Goal: Task Accomplishment & Management: Manage account settings

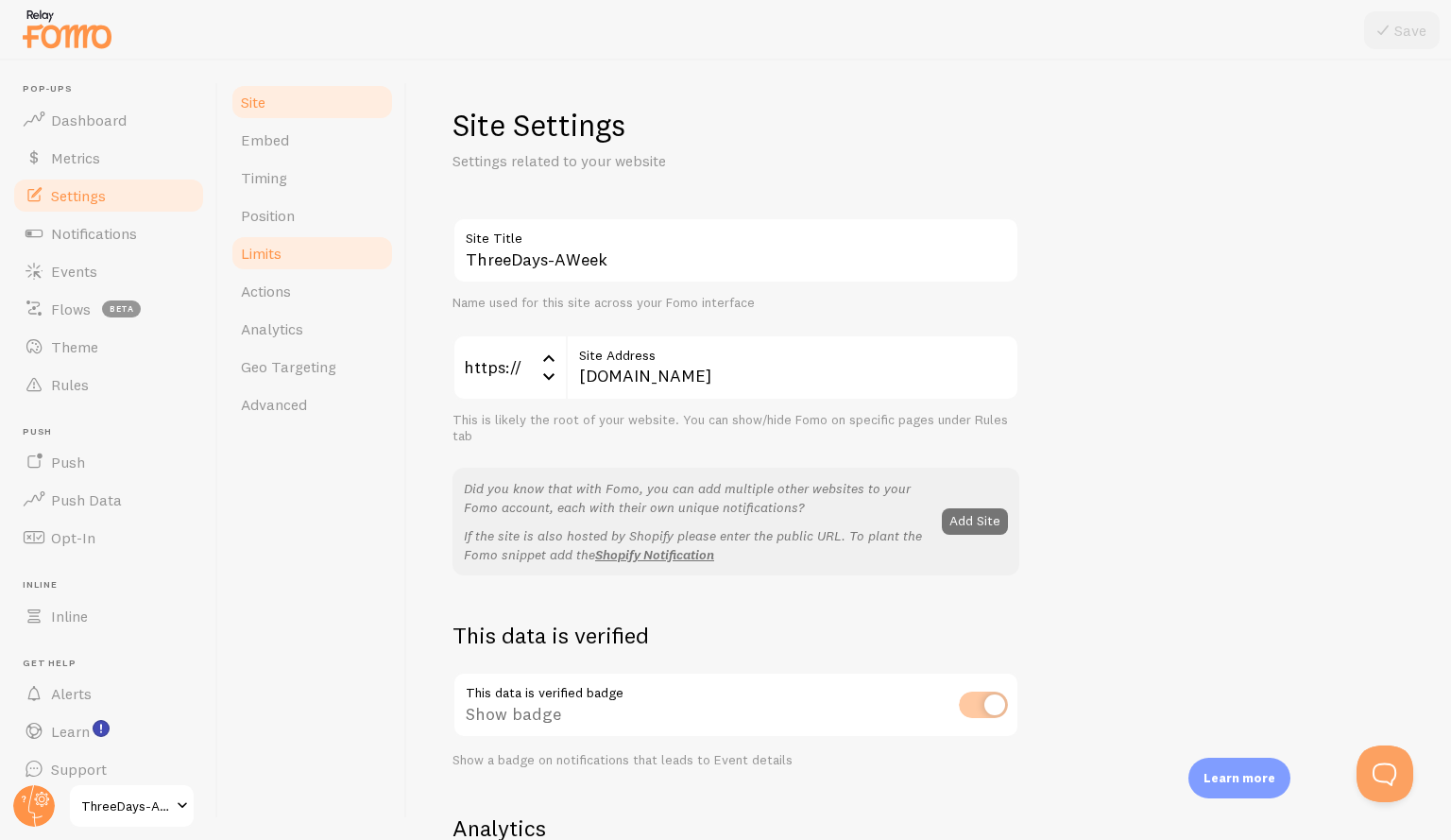
click at [274, 253] on span "Limits" at bounding box center [261, 253] width 40 height 19
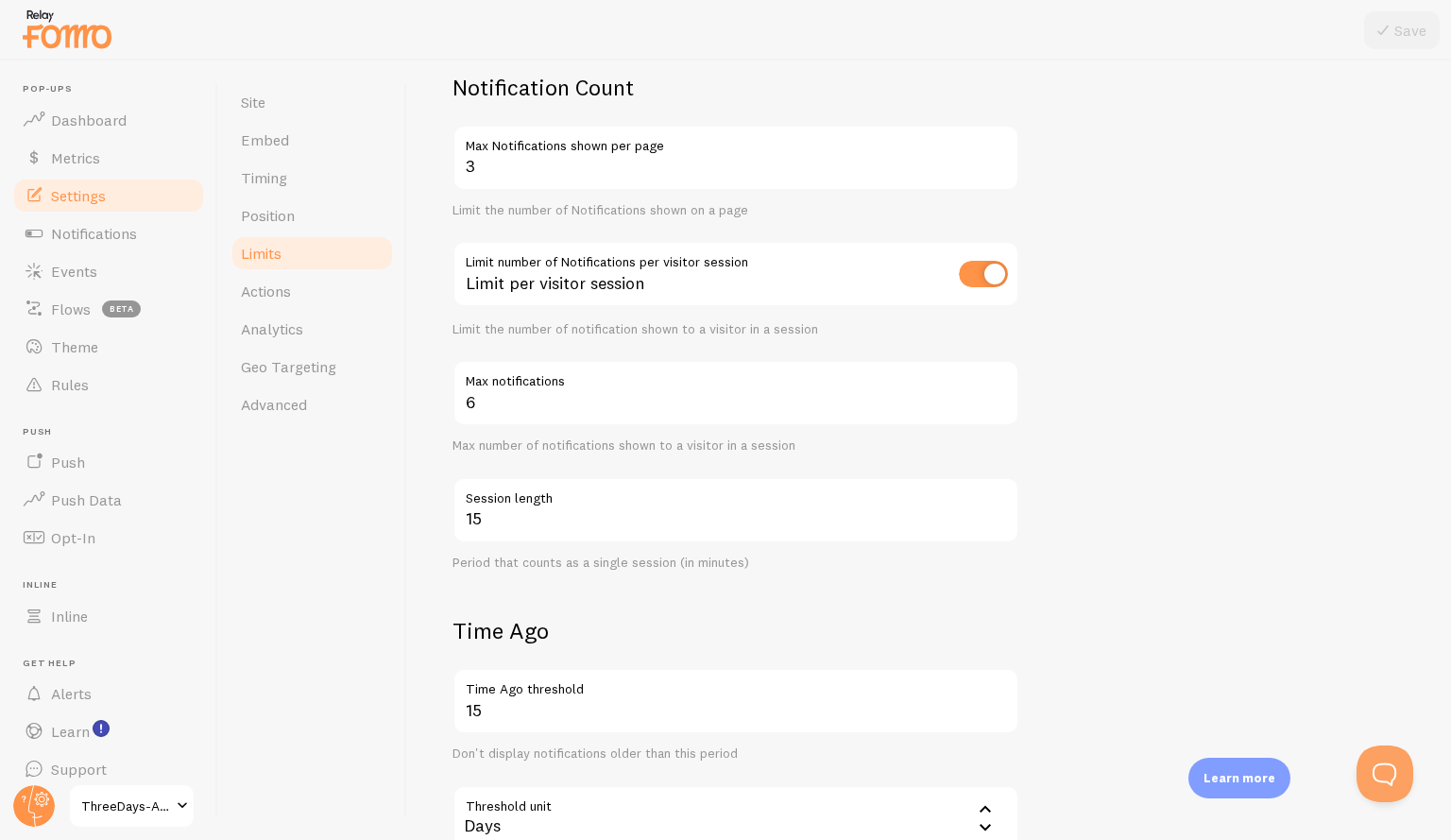
scroll to position [95, 0]
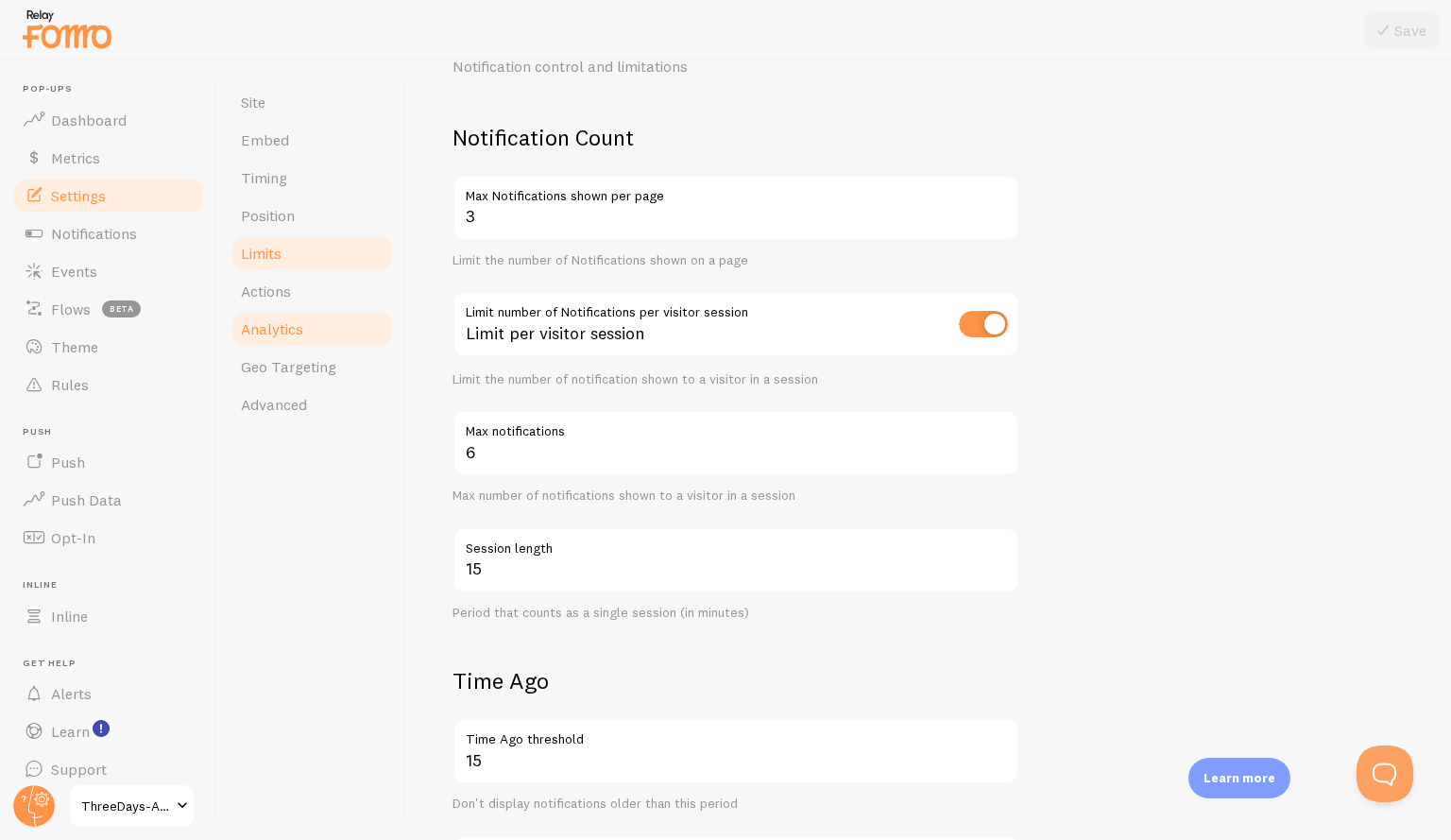
click at [291, 328] on span "Analytics" at bounding box center [271, 329] width 62 height 19
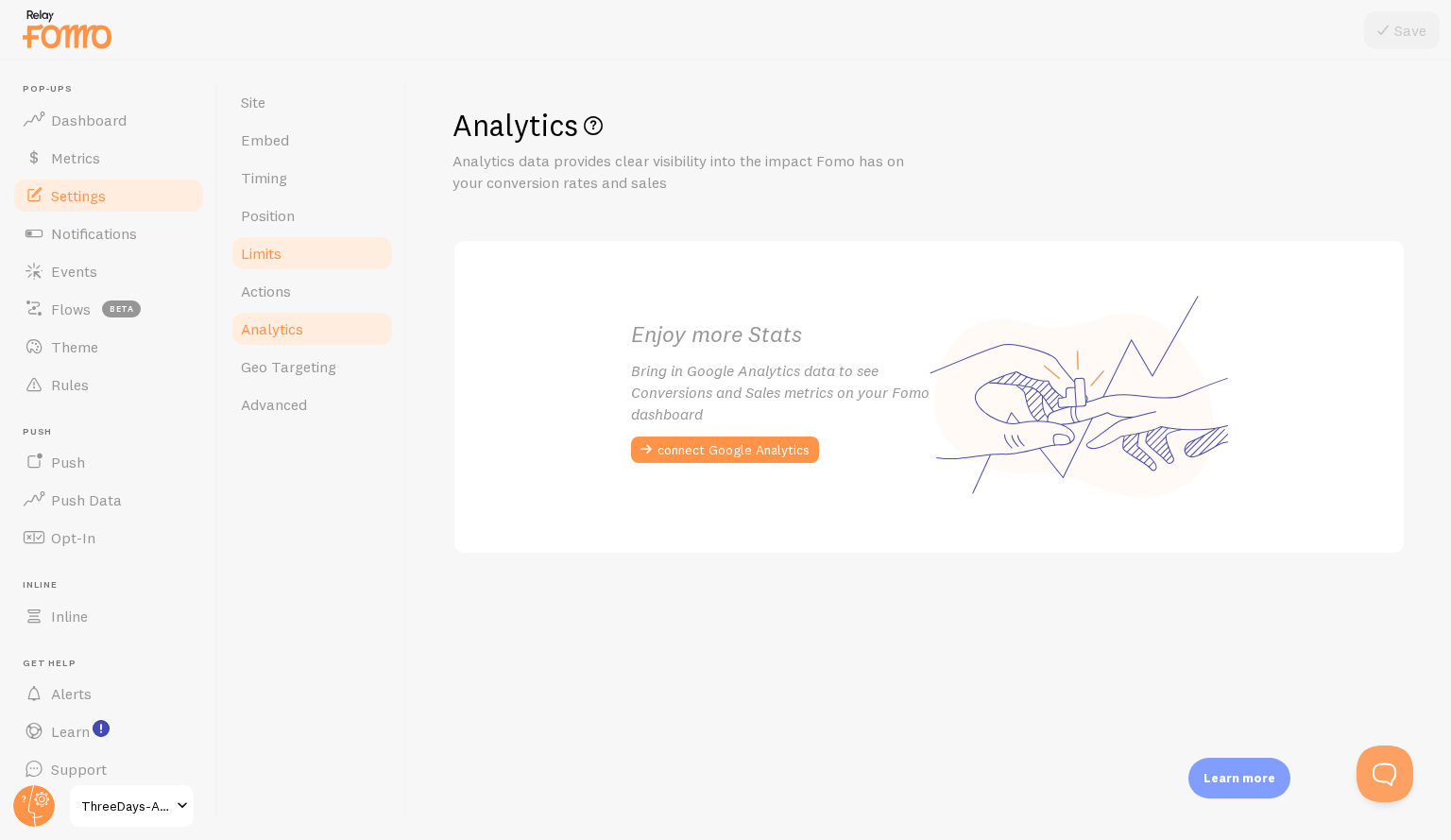
click at [282, 253] on span "Limits" at bounding box center [261, 253] width 40 height 19
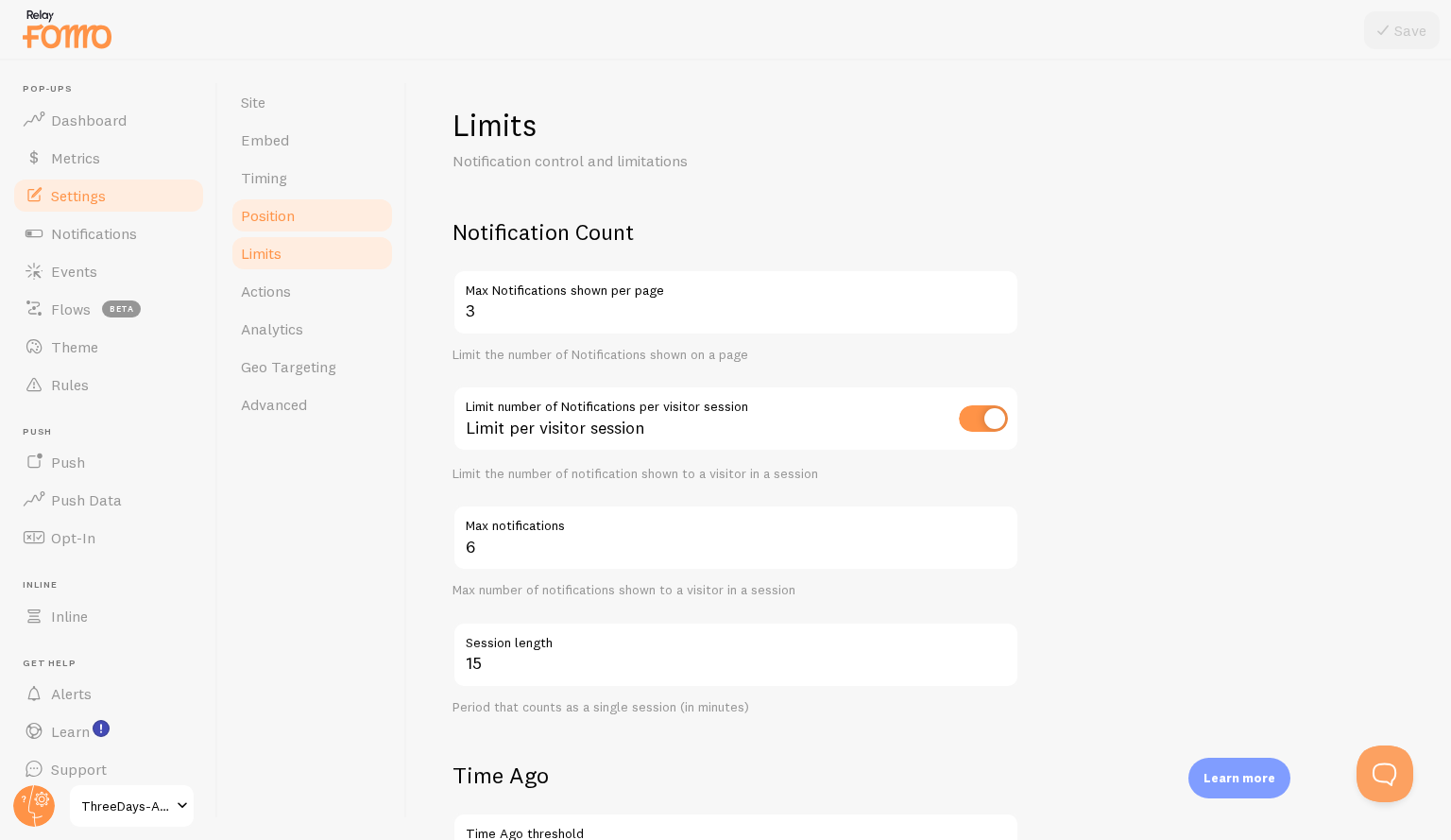
click at [281, 211] on span "Position" at bounding box center [268, 215] width 54 height 19
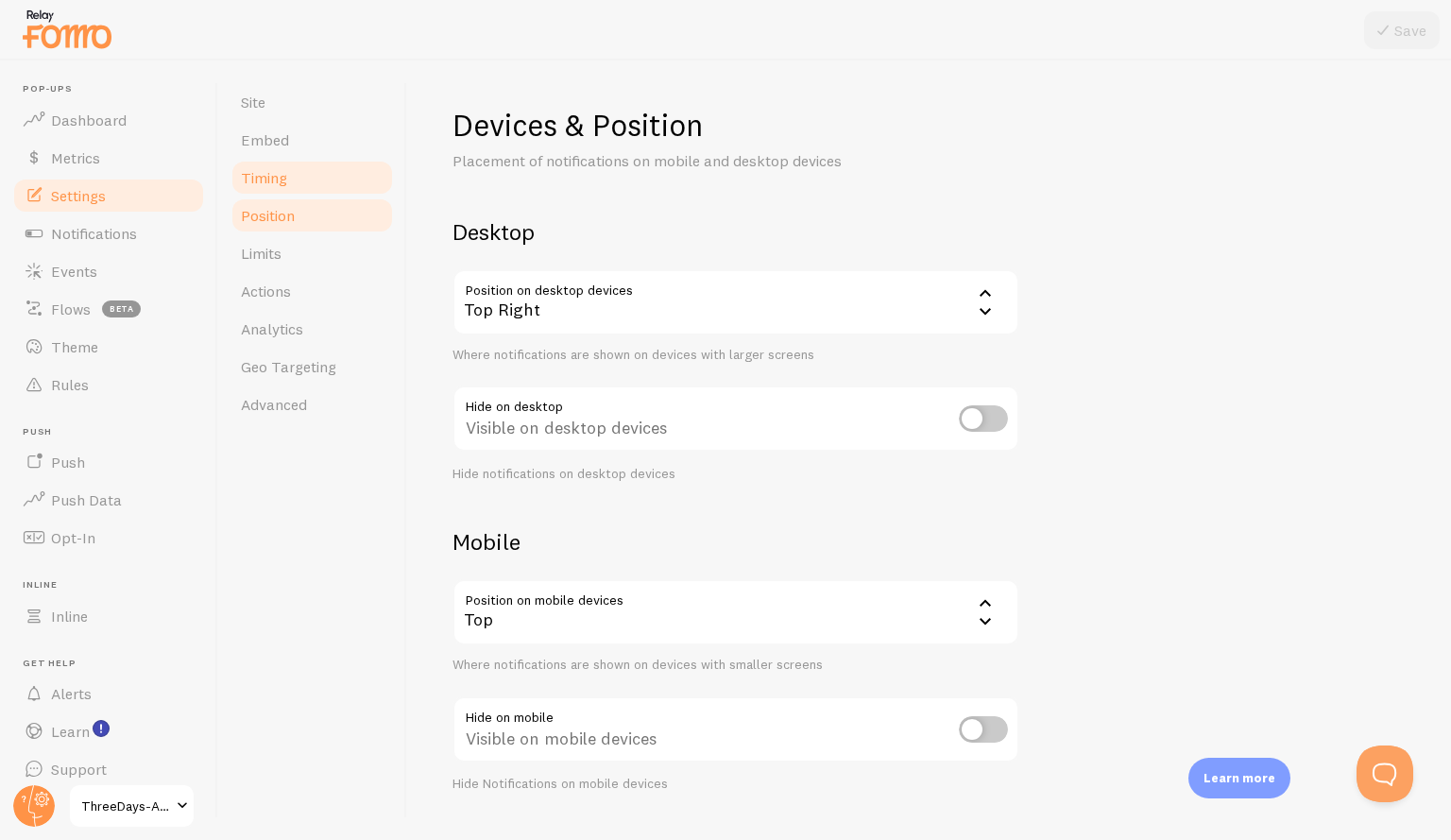
click at [288, 177] on link "Timing" at bounding box center [312, 178] width 165 height 38
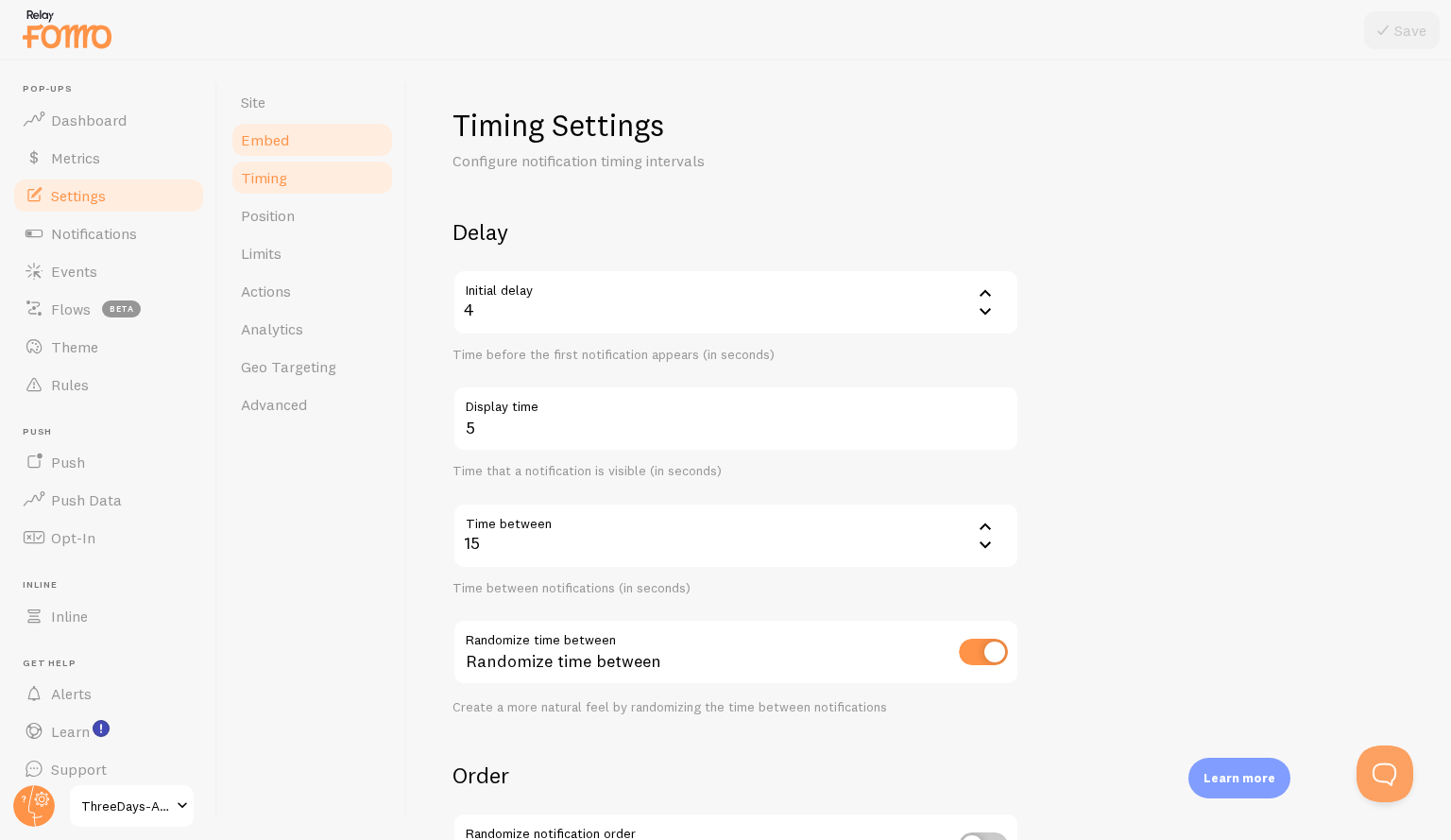
click at [307, 149] on link "Embed" at bounding box center [312, 140] width 165 height 38
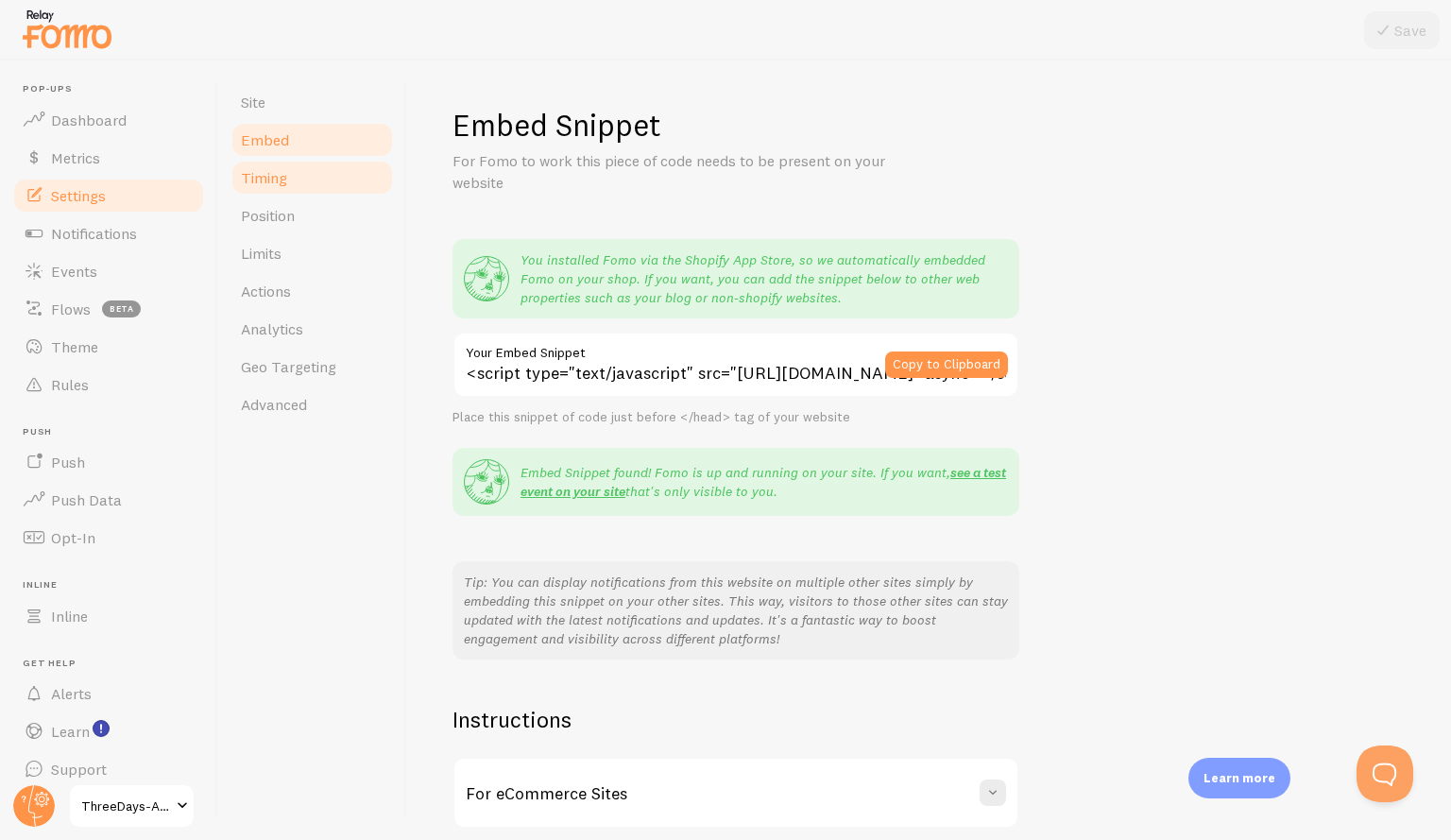
click at [299, 178] on link "Timing" at bounding box center [312, 178] width 165 height 38
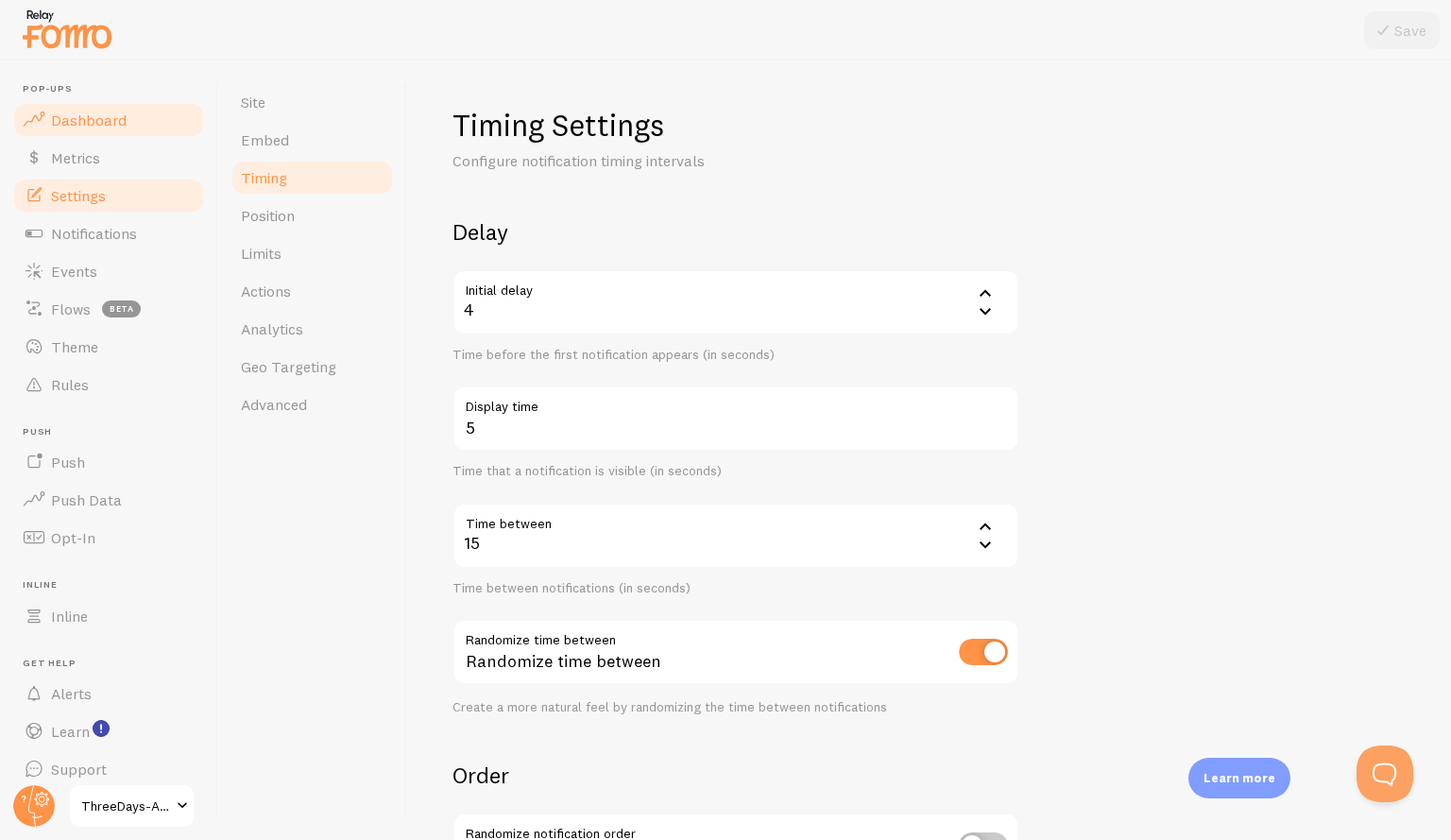
click at [92, 125] on span "Dashboard" at bounding box center [88, 120] width 76 height 19
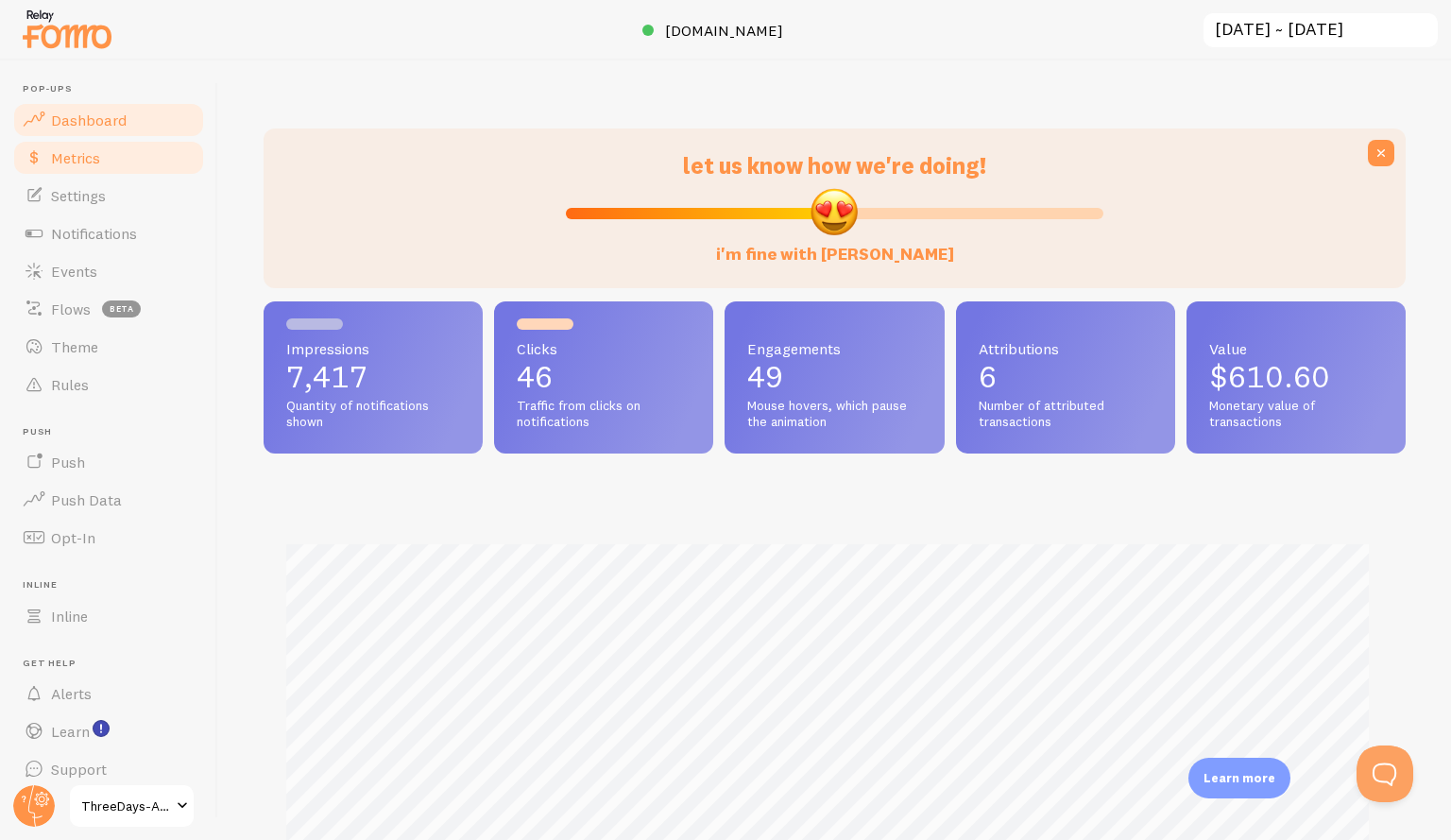
scroll to position [496, 1128]
click at [85, 153] on span "Metrics" at bounding box center [75, 158] width 49 height 19
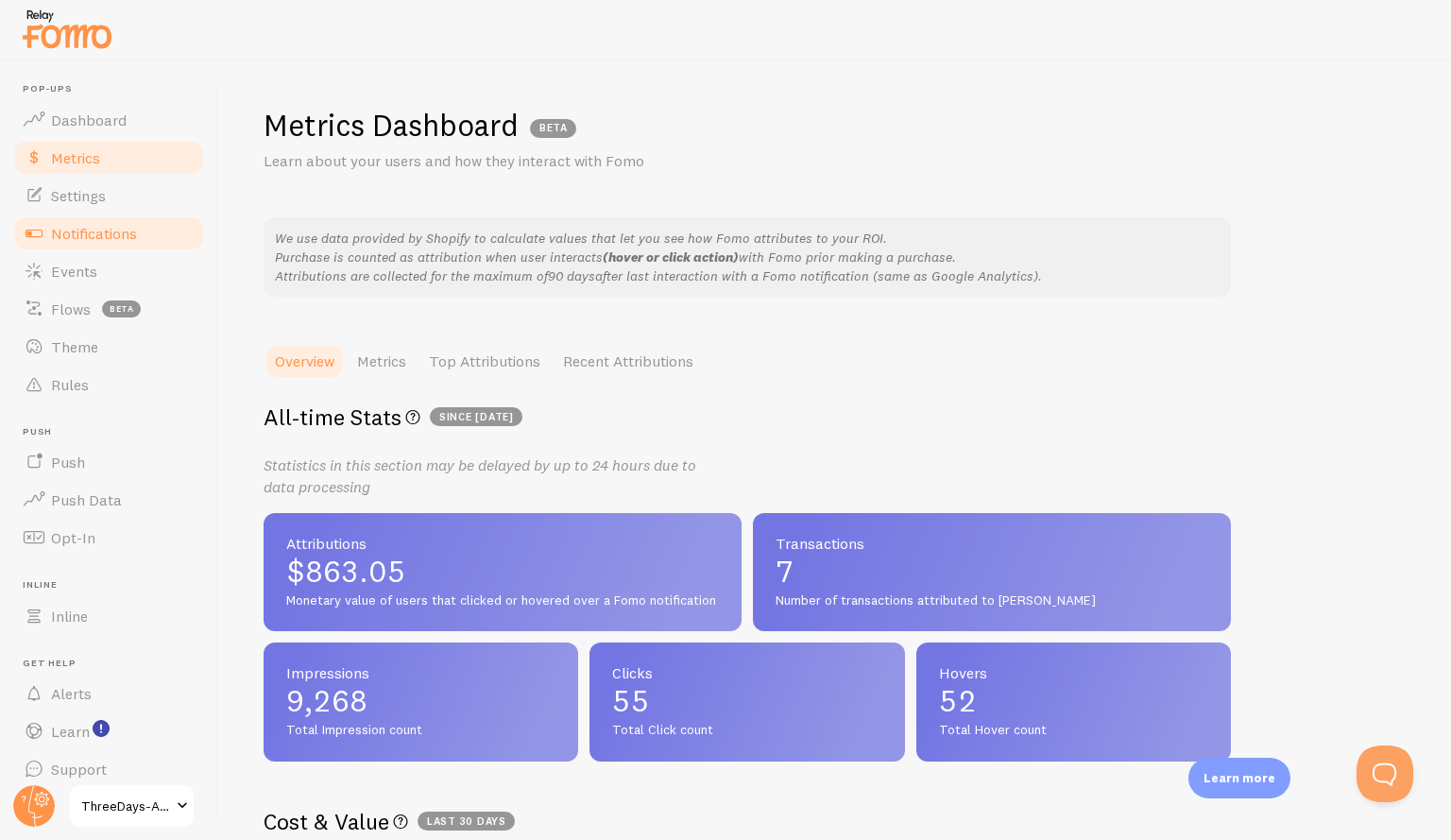
click at [79, 248] on link "Notifications" at bounding box center [109, 233] width 195 height 38
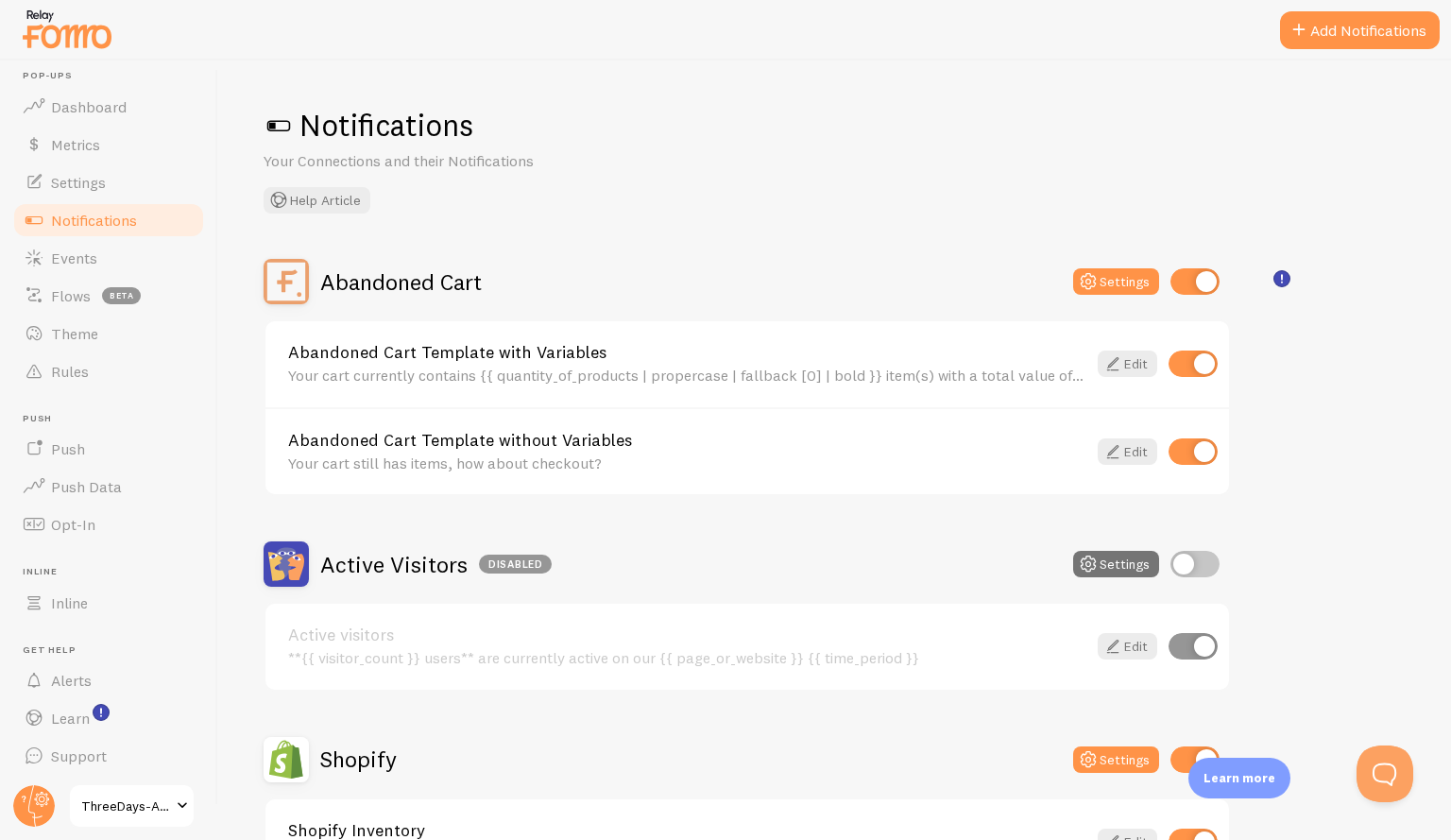
scroll to position [16, 0]
click at [112, 267] on link "Events" at bounding box center [109, 255] width 195 height 38
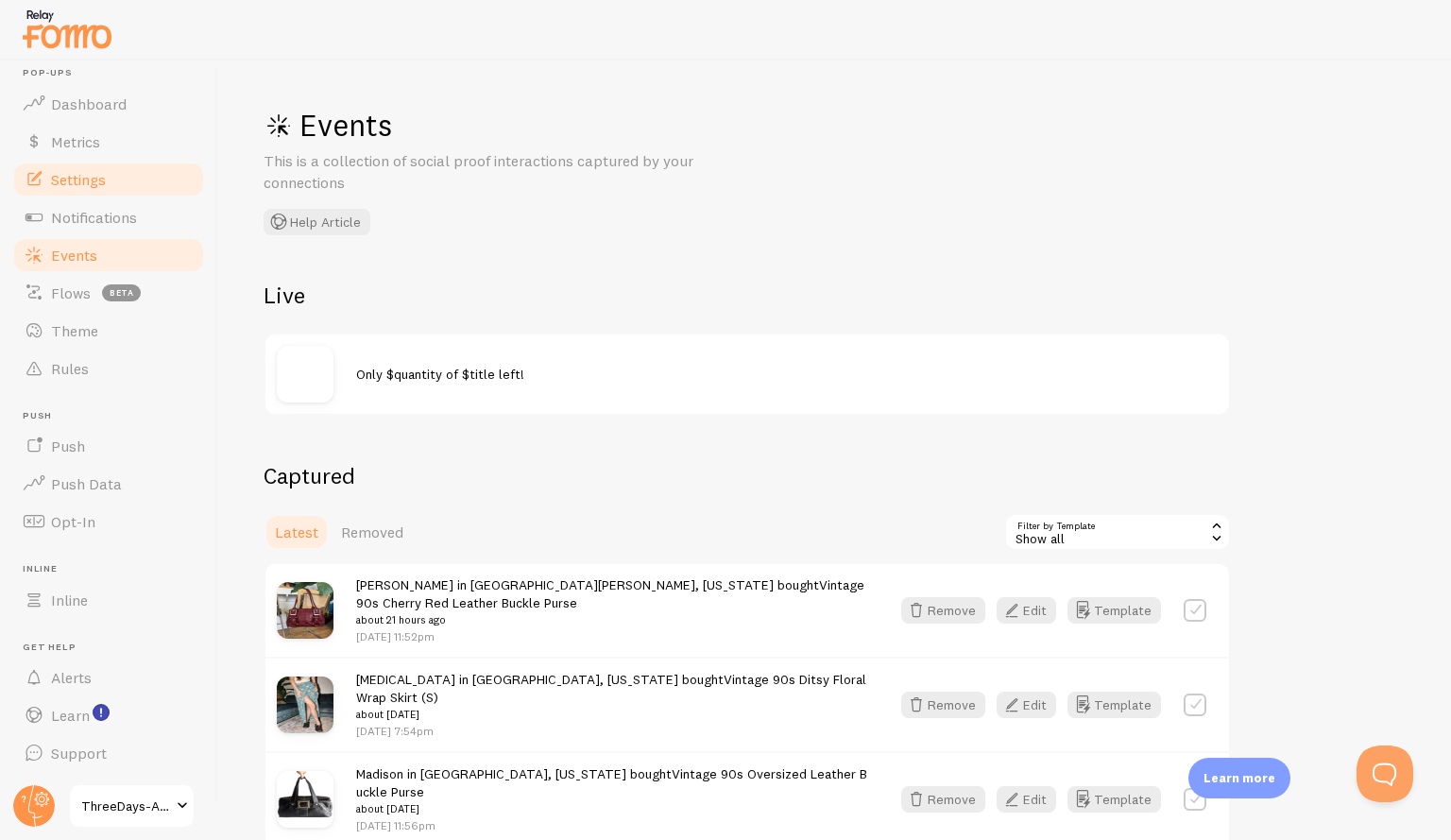
click at [49, 179] on link "Settings" at bounding box center [109, 180] width 195 height 38
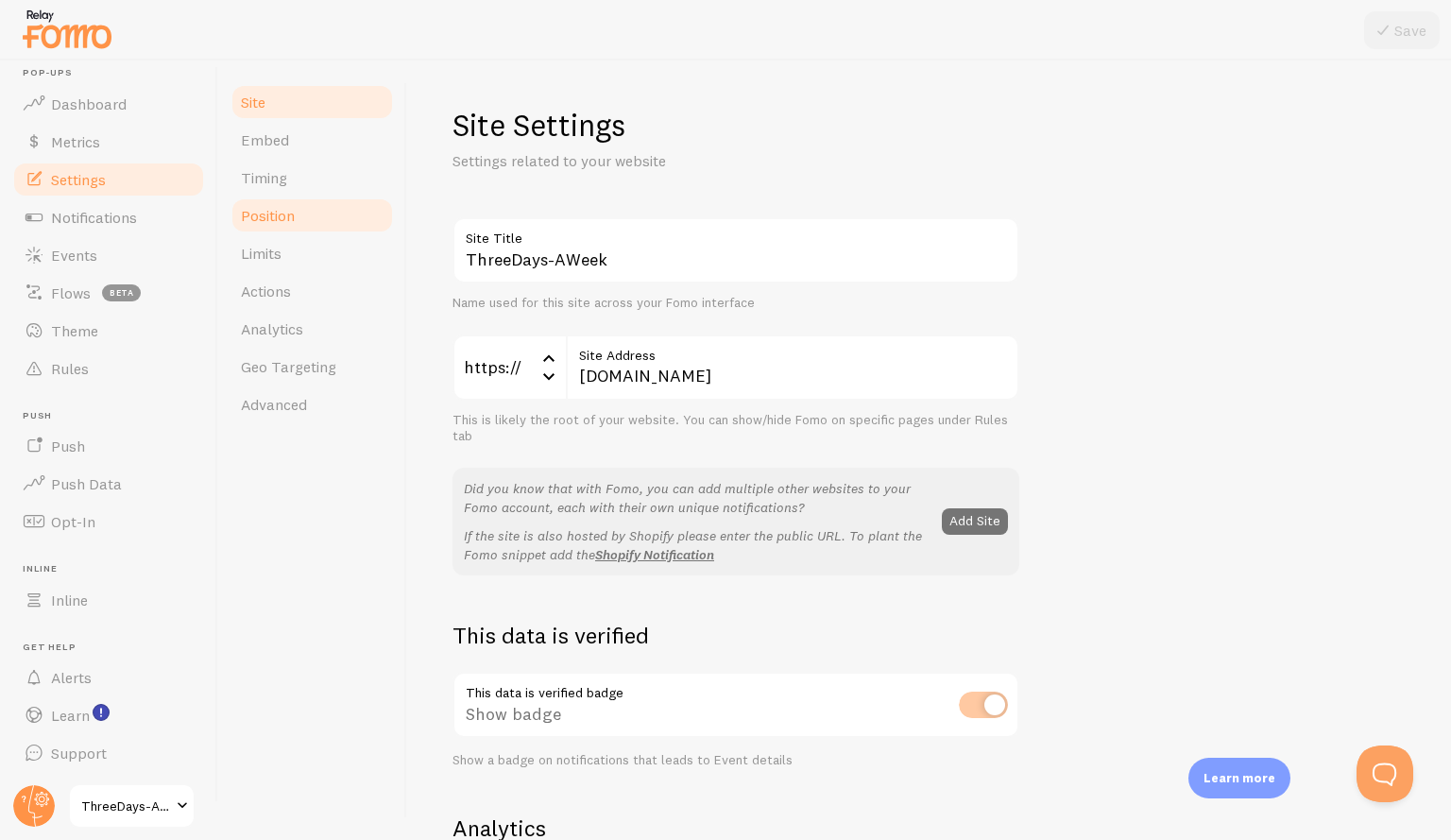
click at [293, 214] on span "Position" at bounding box center [268, 215] width 54 height 19
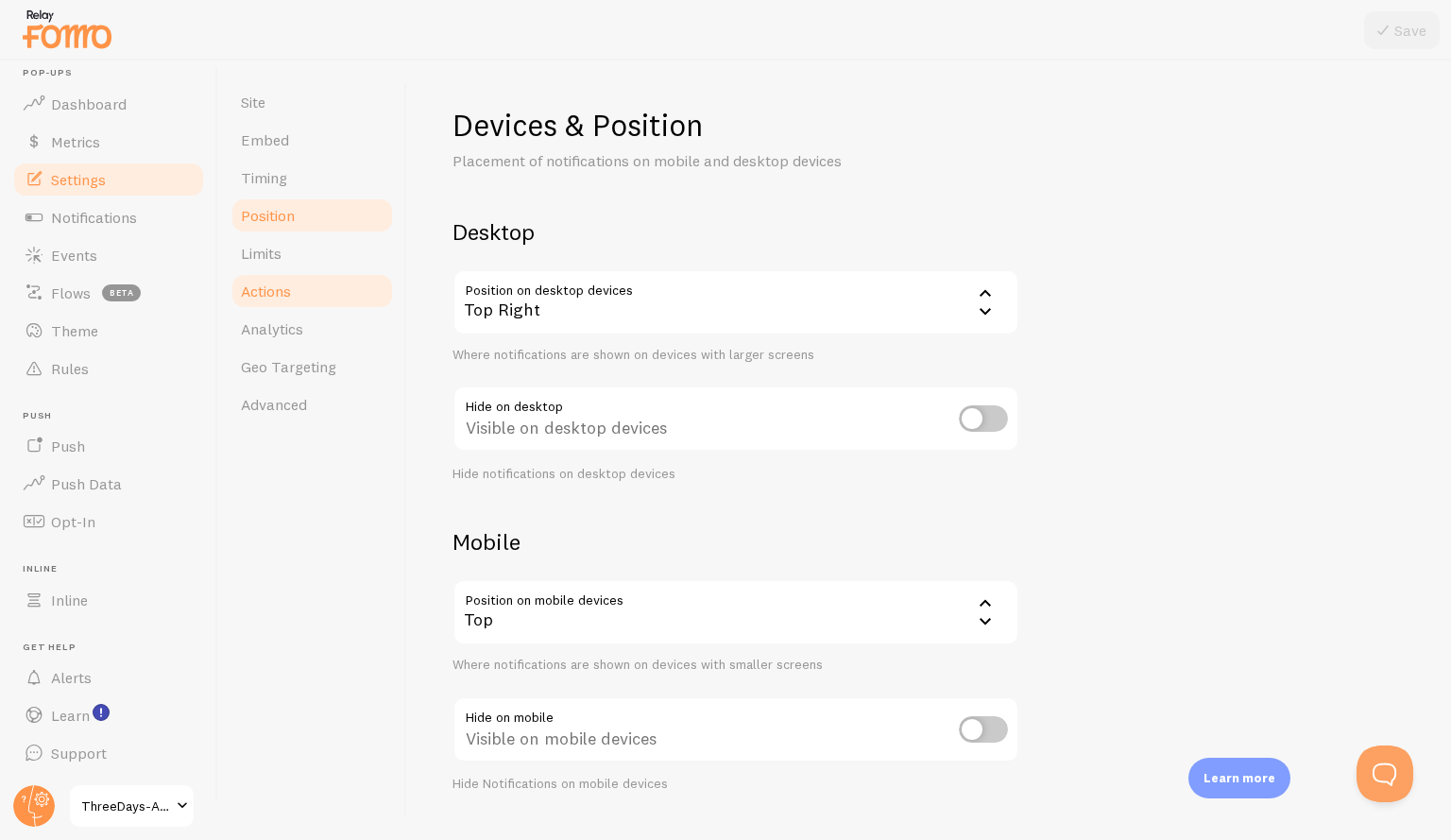
click at [291, 290] on span "Actions" at bounding box center [266, 291] width 50 height 19
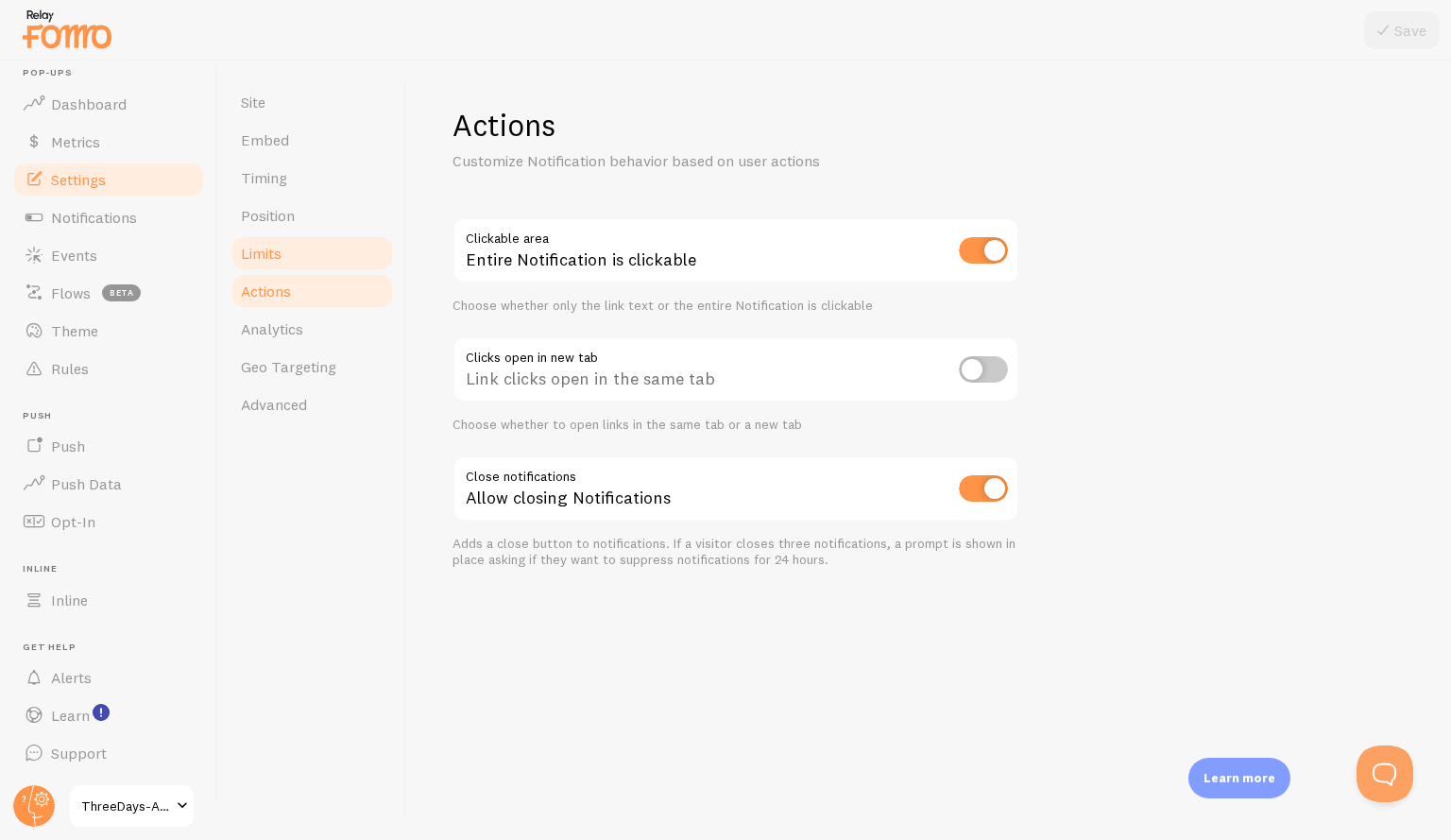
click at [288, 253] on link "Limits" at bounding box center [312, 253] width 165 height 38
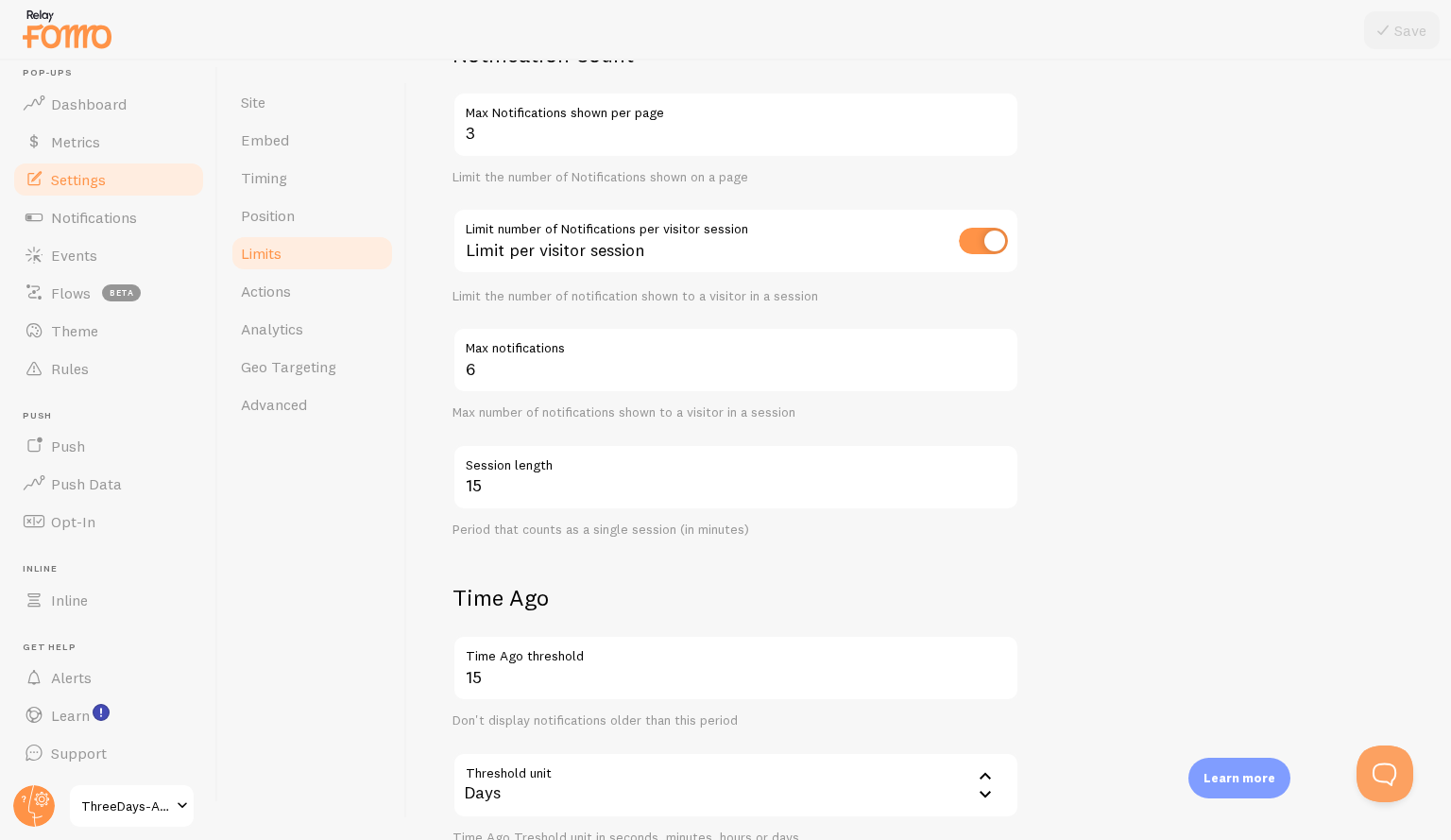
scroll to position [146, 0]
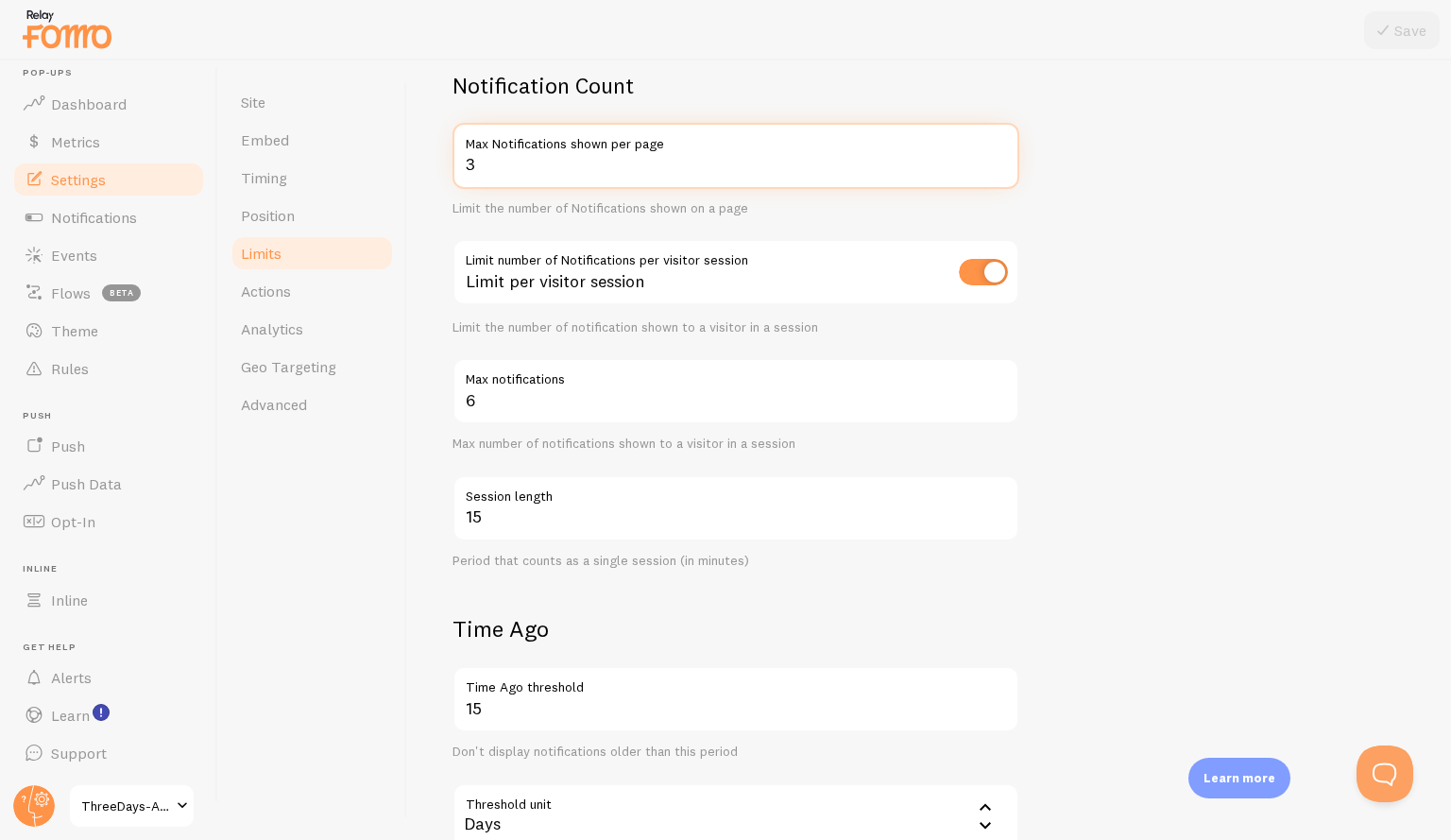
drag, startPoint x: 501, startPoint y: 164, endPoint x: 452, endPoint y: 165, distance: 49.0
click at [452, 165] on input "3" at bounding box center [735, 155] width 567 height 66
type input "4"
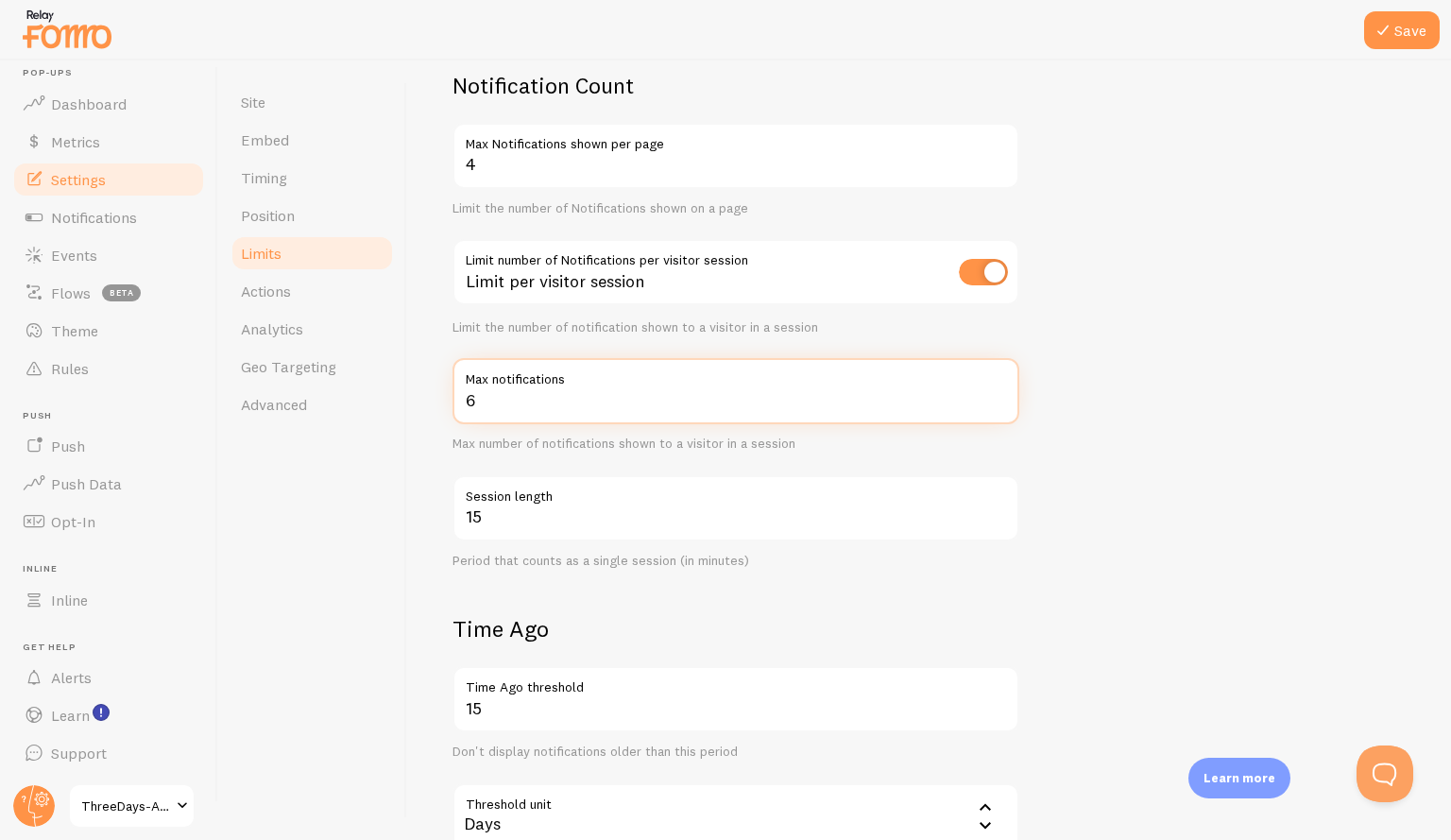
drag, startPoint x: 488, startPoint y: 400, endPoint x: 428, endPoint y: 397, distance: 60.1
click at [428, 397] on div "Limits Notification control and limitations Notification Count 4 Max Notificati…" at bounding box center [929, 449] width 1044 height 779
type input "7"
click at [964, 274] on input "checkbox" at bounding box center [983, 272] width 49 height 27
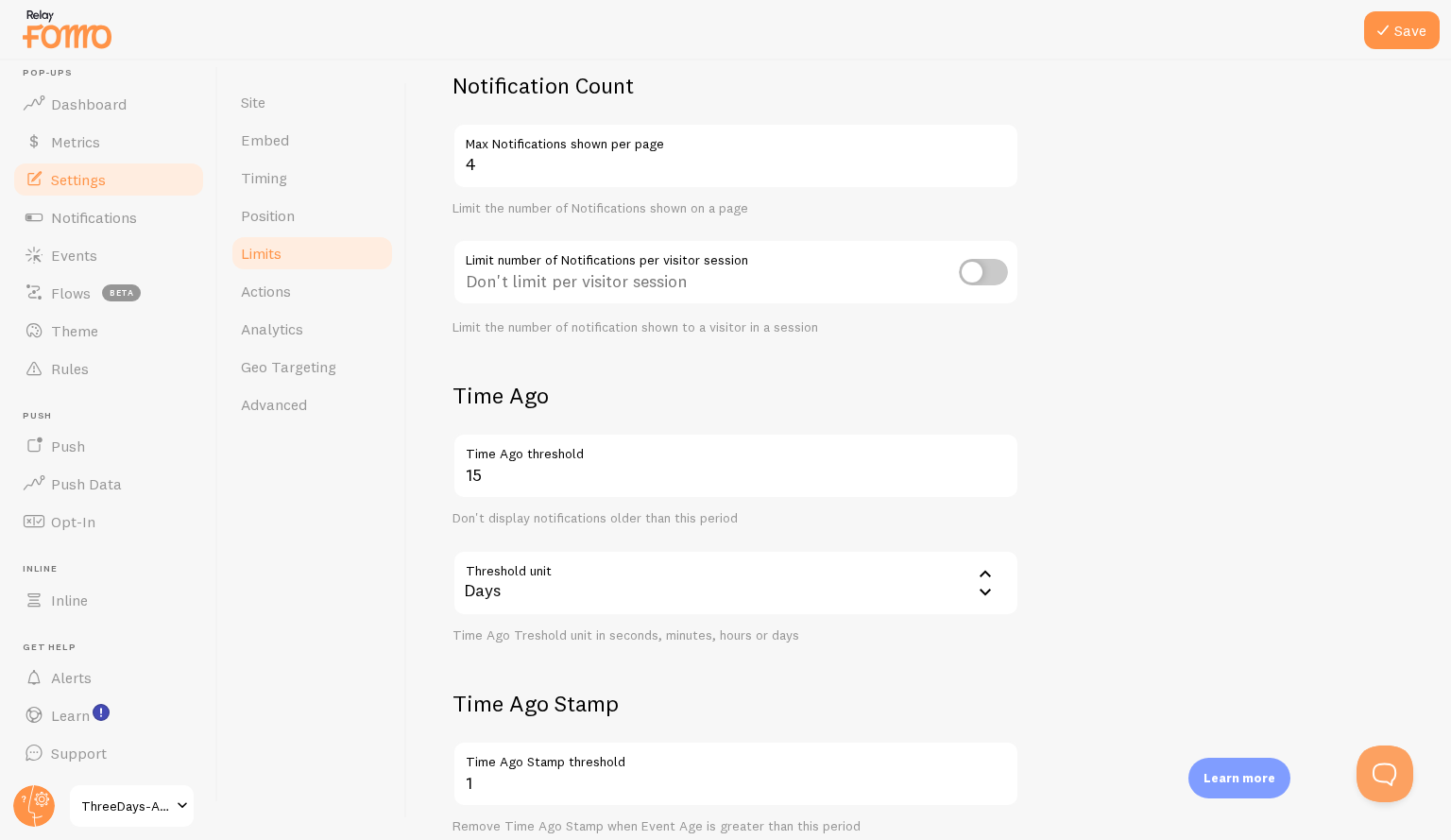
click at [1002, 273] on input "checkbox" at bounding box center [983, 272] width 49 height 27
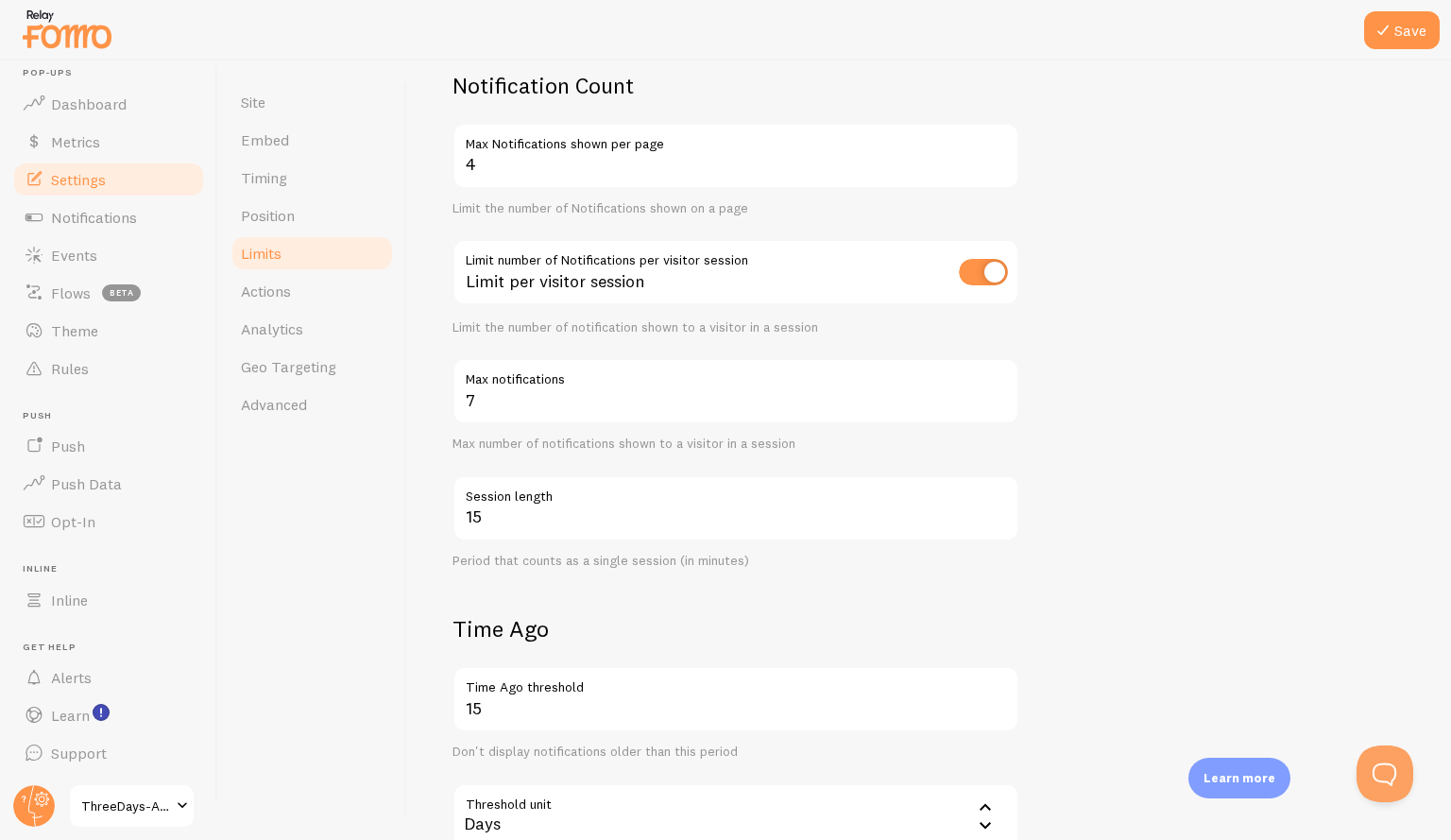
click at [964, 274] on input "checkbox" at bounding box center [983, 272] width 49 height 27
checkbox input "false"
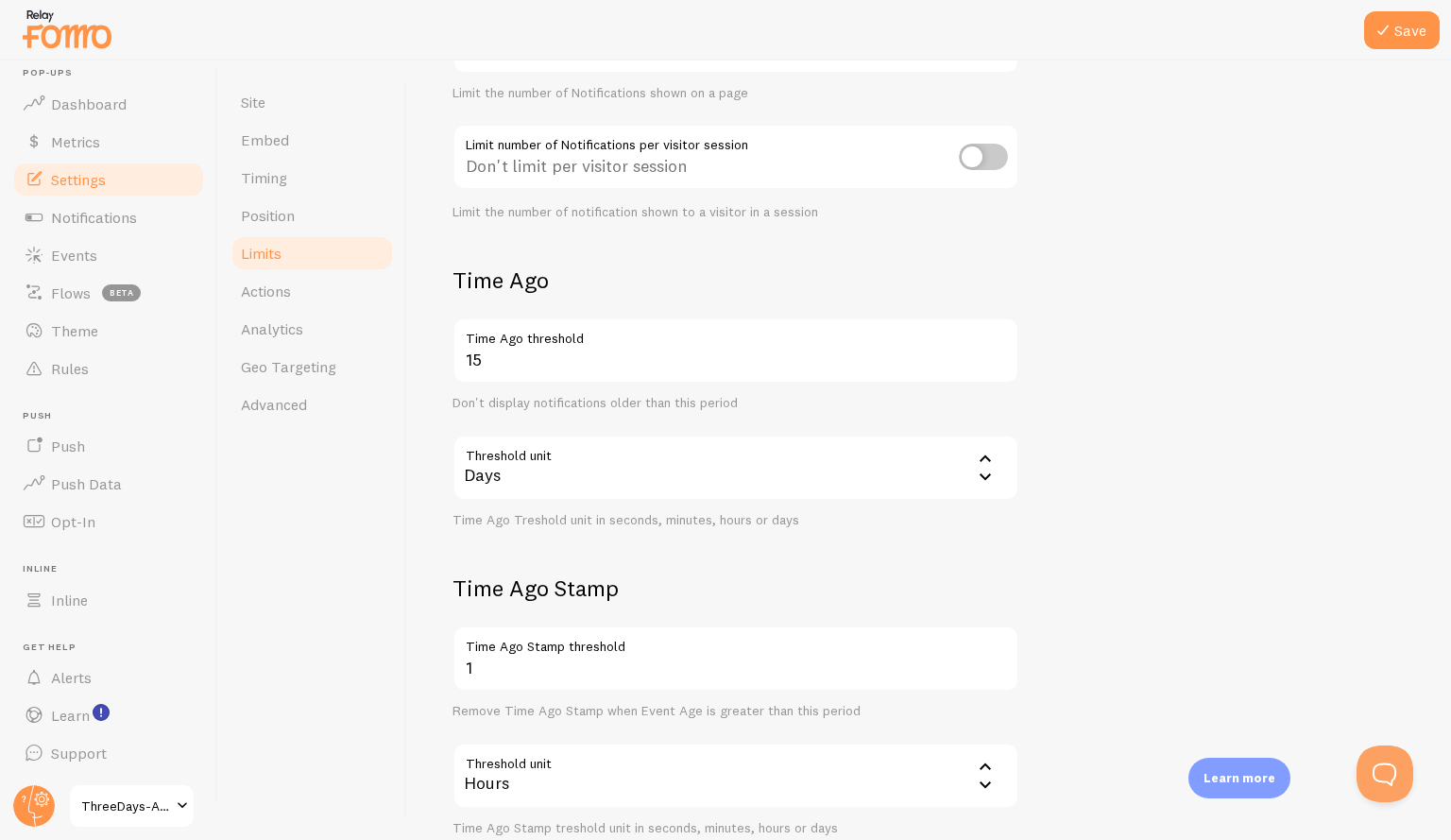
scroll to position [197, 0]
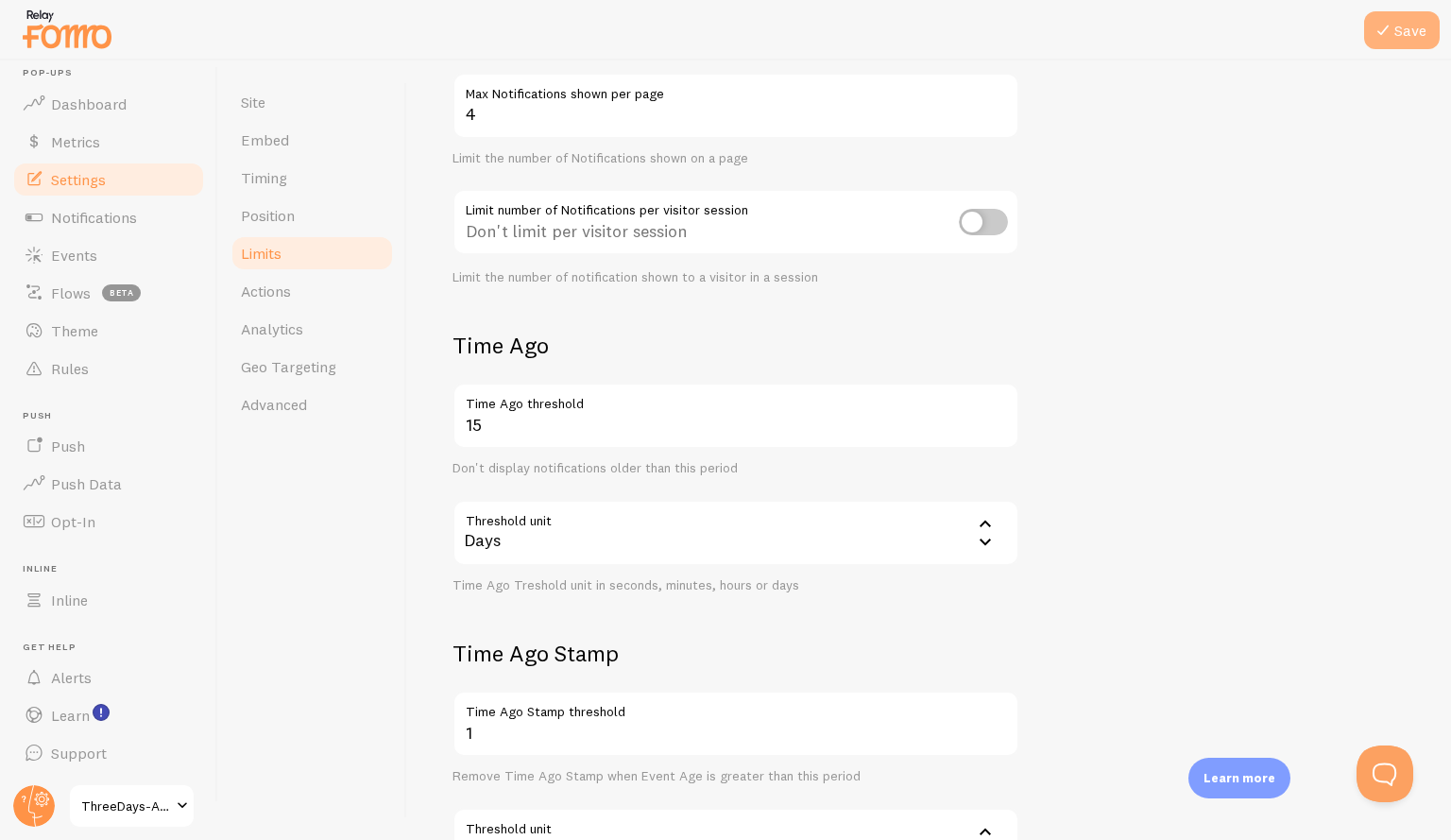
click at [1393, 38] on icon at bounding box center [1383, 31] width 23 height 23
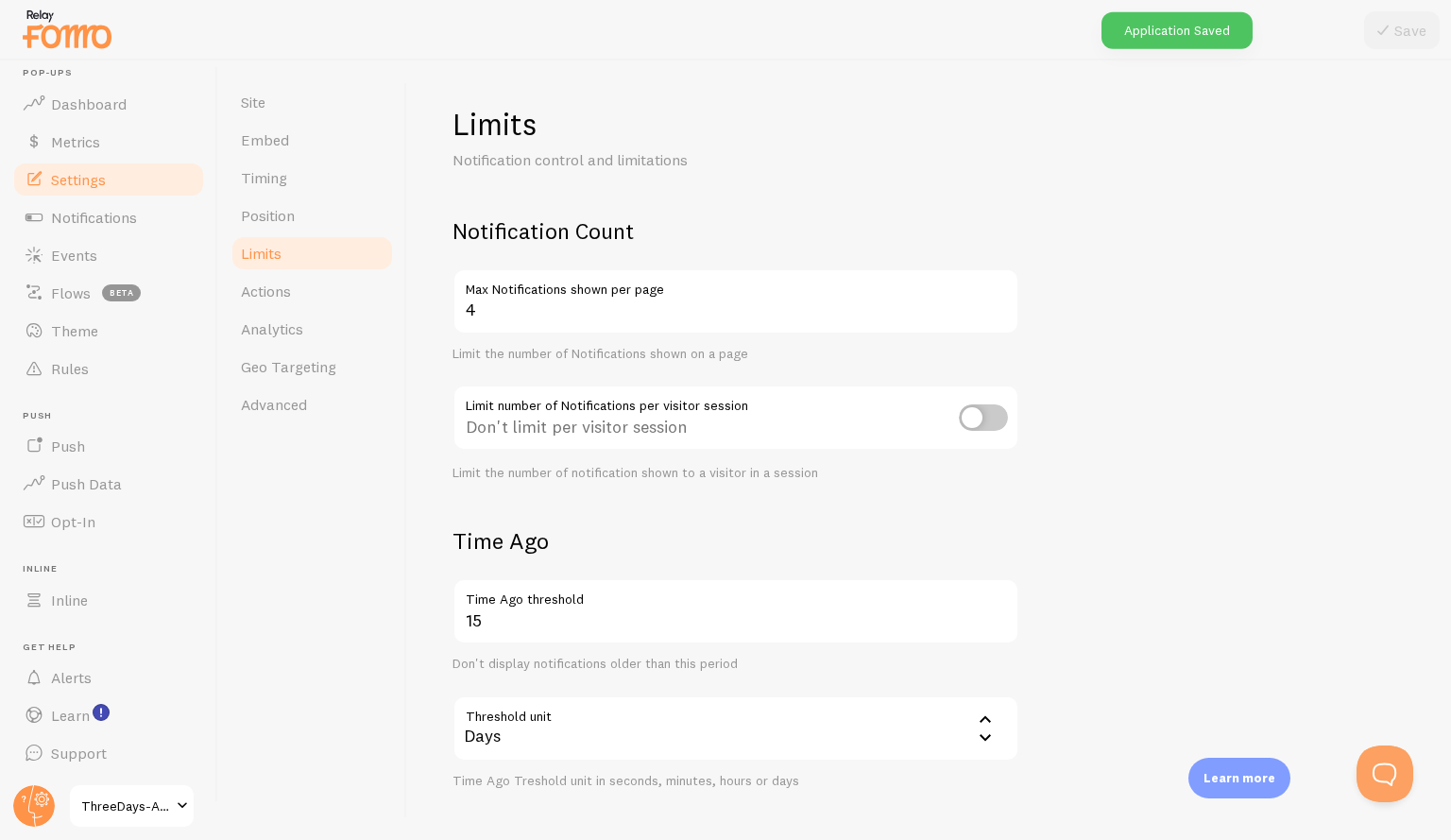
scroll to position [0, 0]
click at [87, 104] on span "Dashboard" at bounding box center [88, 104] width 76 height 19
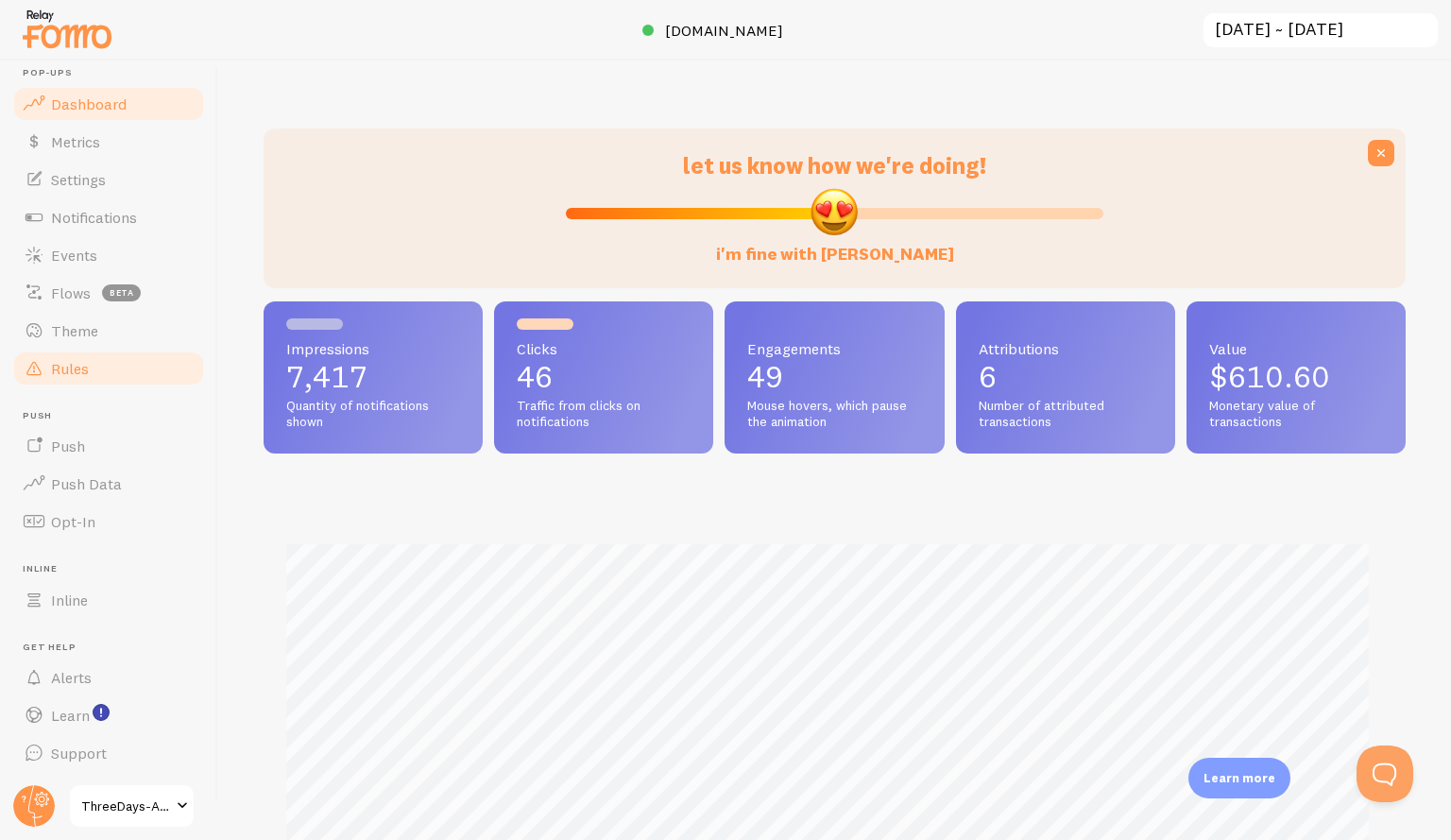
scroll to position [496, 1128]
click at [97, 685] on link "Alerts" at bounding box center [109, 678] width 195 height 38
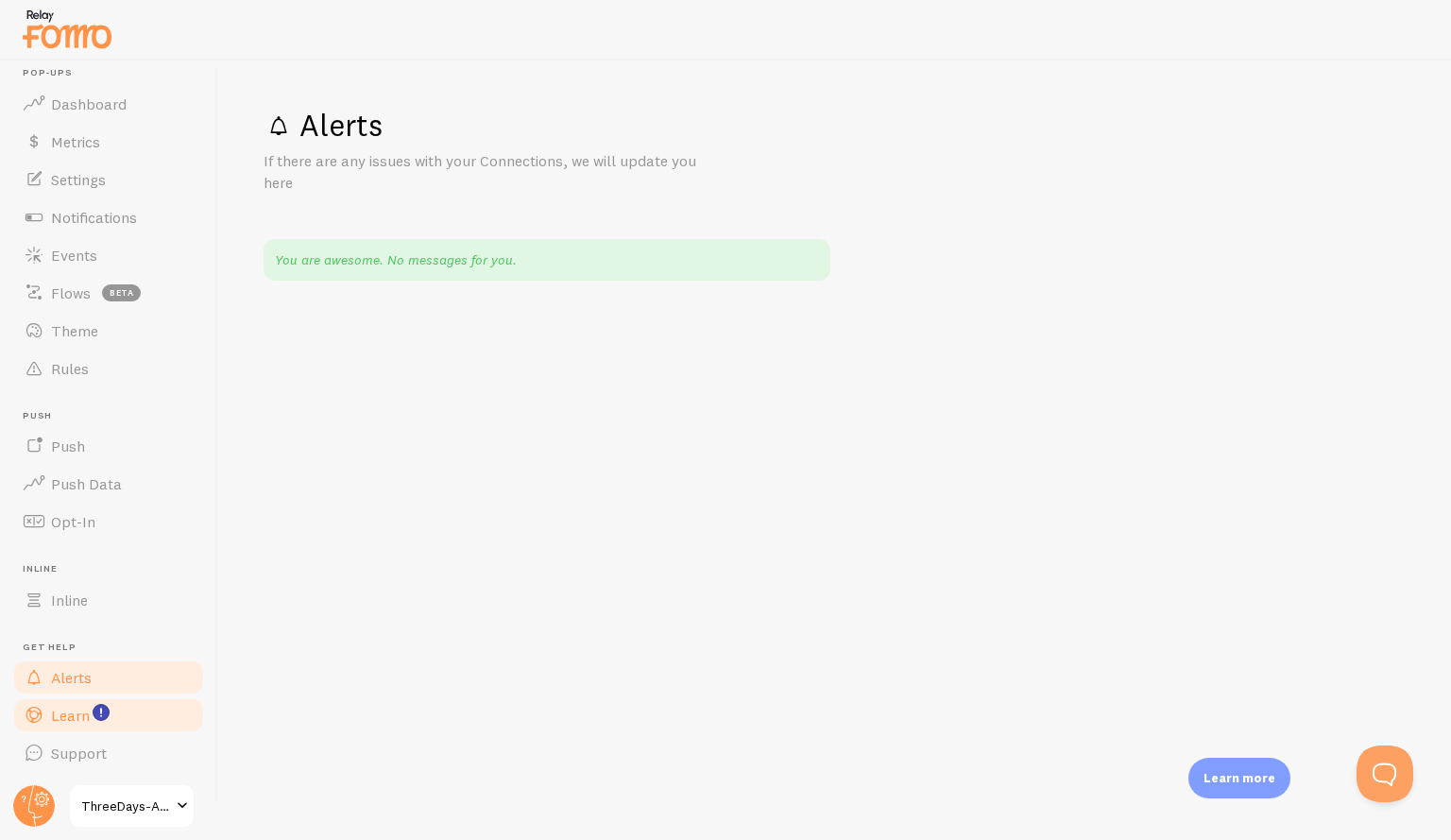
click at [87, 722] on span "Learn" at bounding box center [70, 715] width 39 height 19
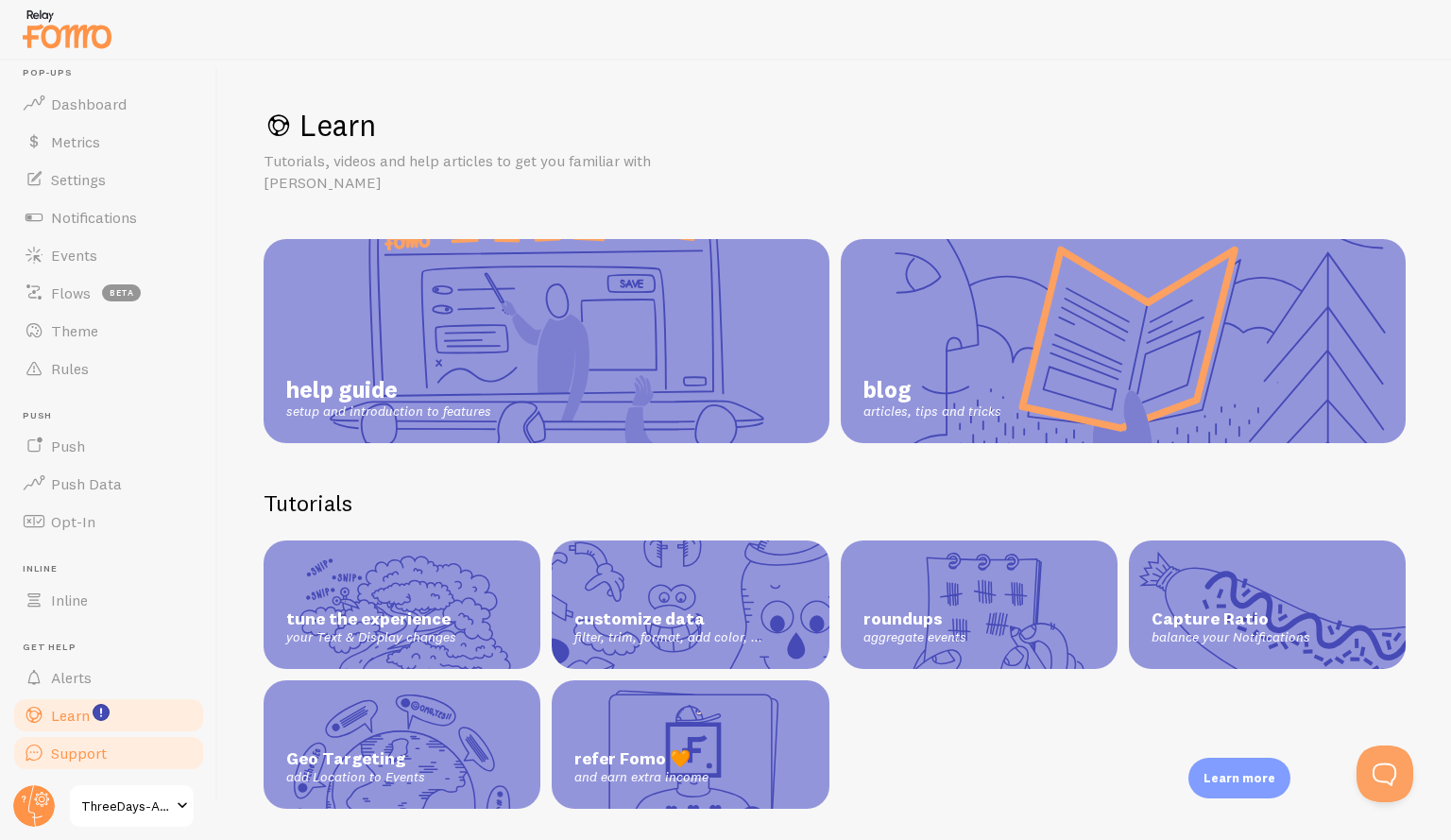
click at [81, 765] on link "Support" at bounding box center [109, 753] width 195 height 38
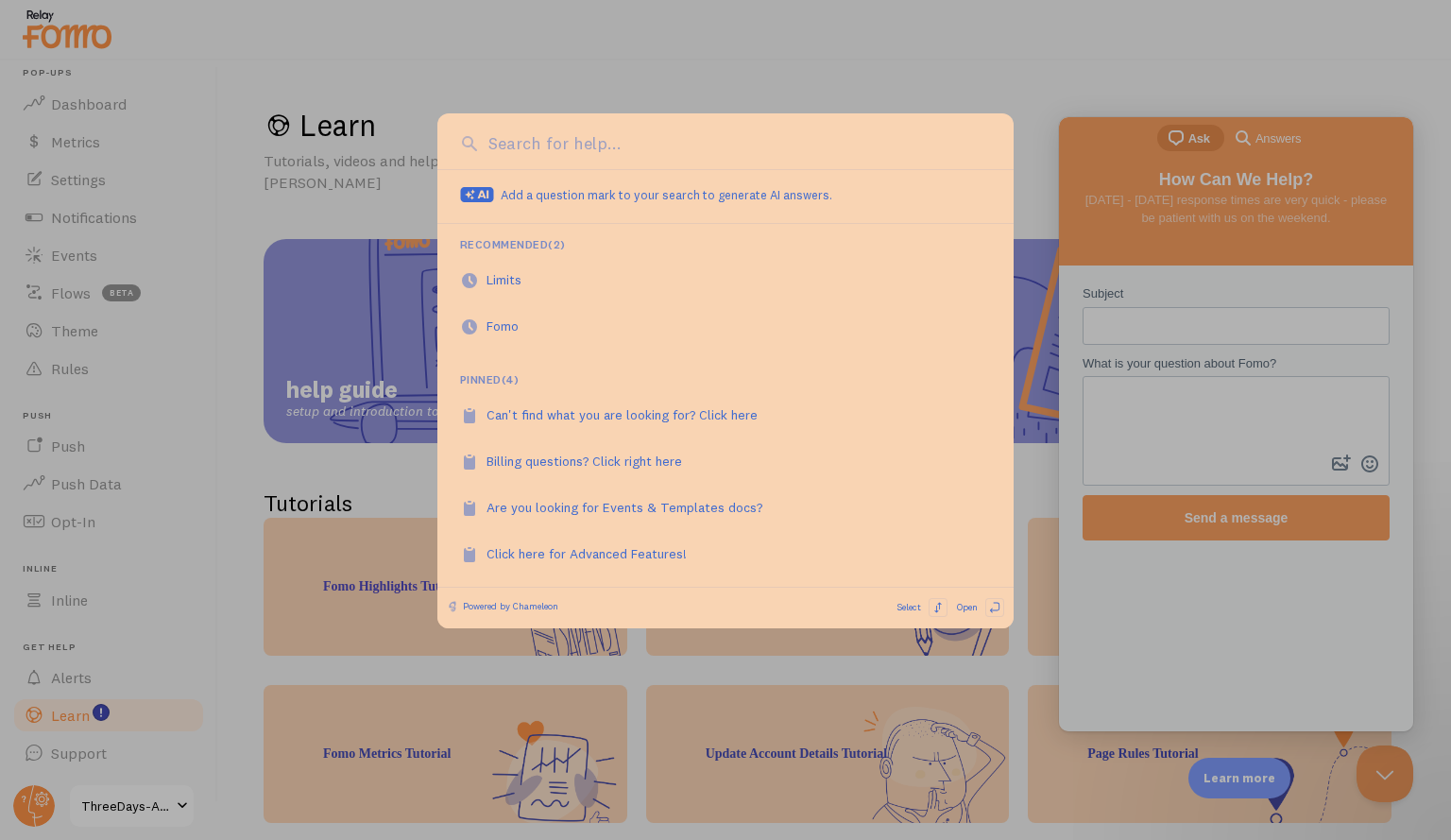
click at [53, 515] on div at bounding box center [726, 420] width 1451 height 840
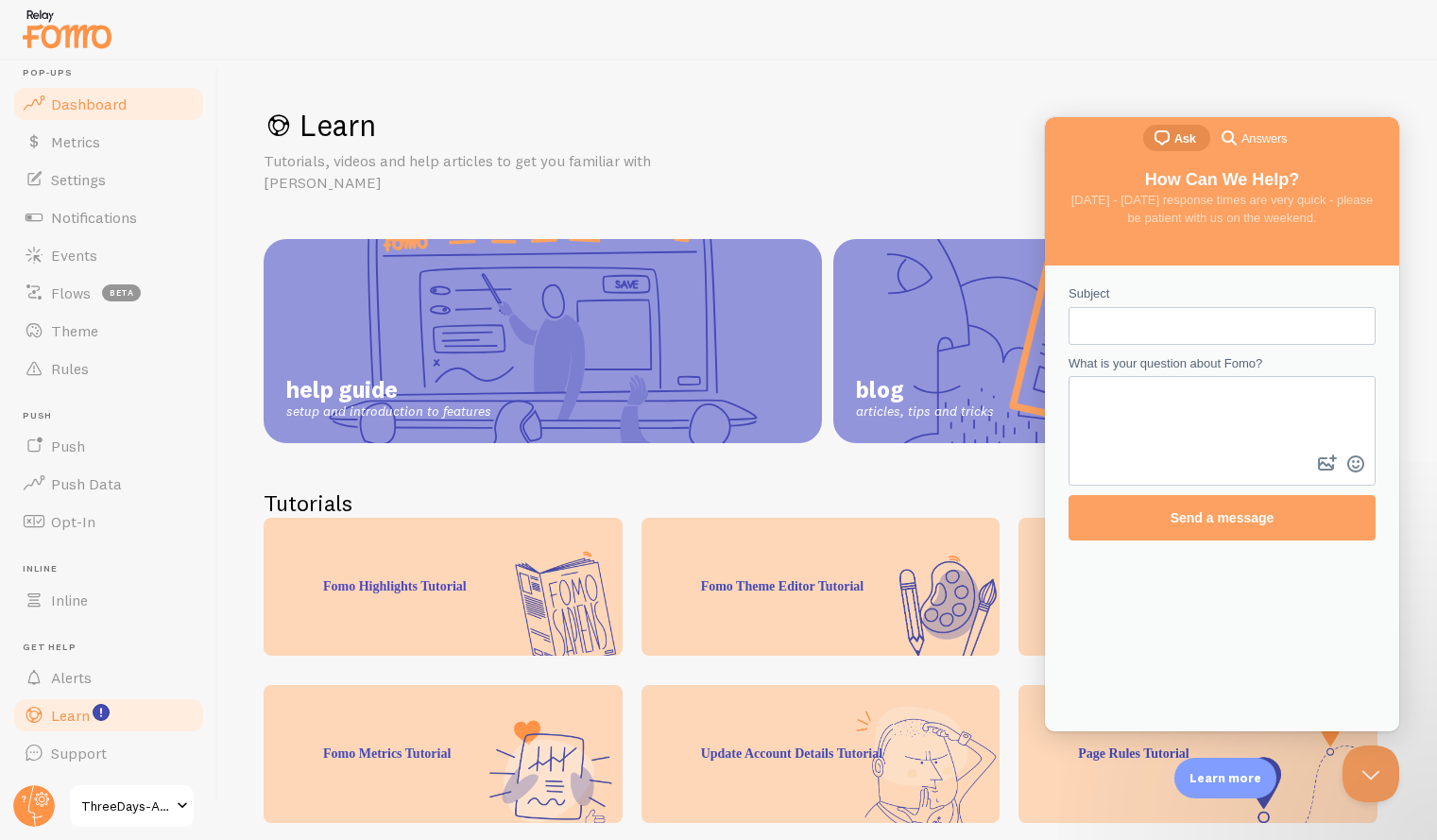
click at [64, 104] on span "Dashboard" at bounding box center [88, 104] width 76 height 19
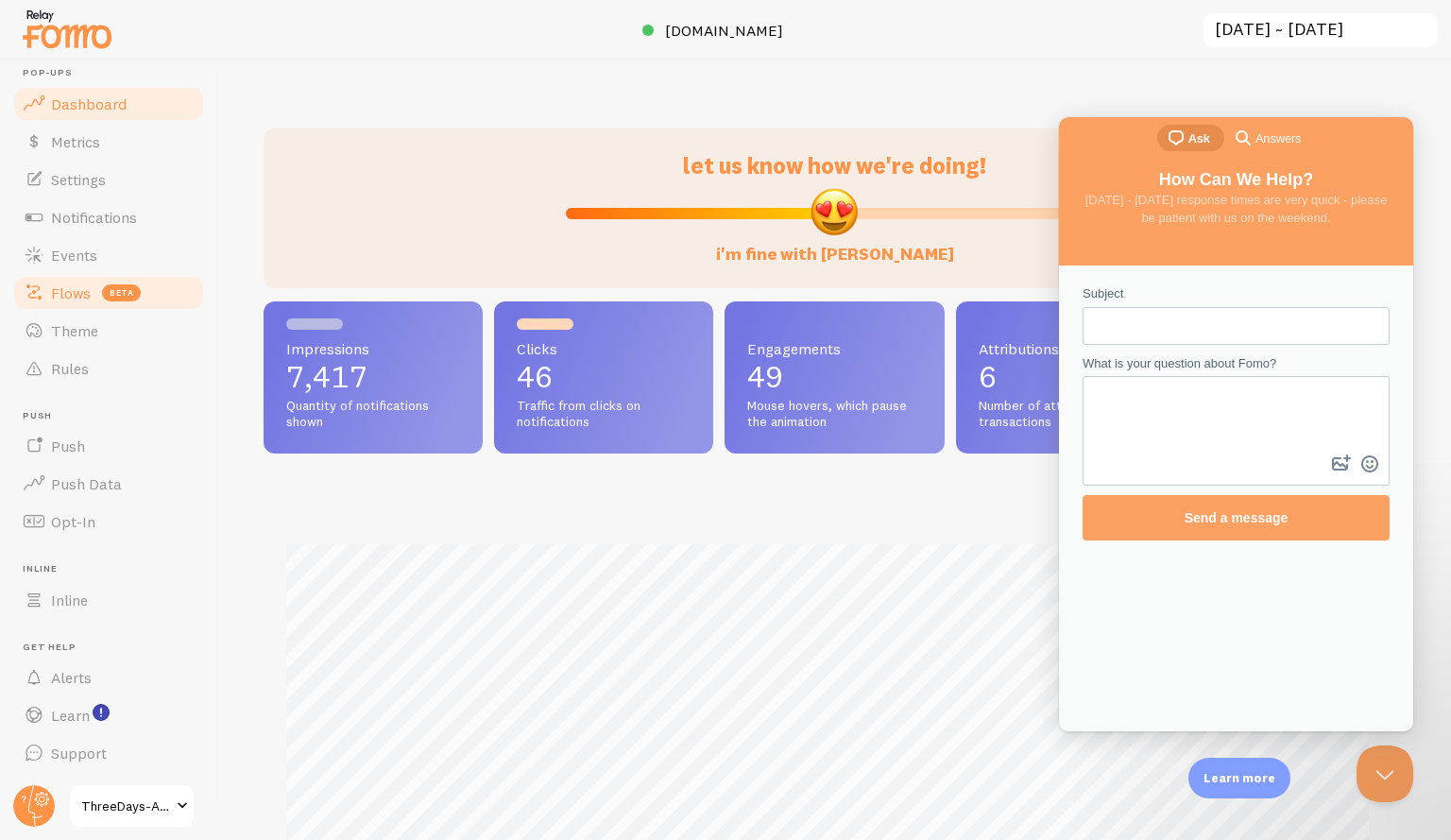
scroll to position [496, 1128]
click at [96, 139] on span "Metrics" at bounding box center [75, 141] width 49 height 19
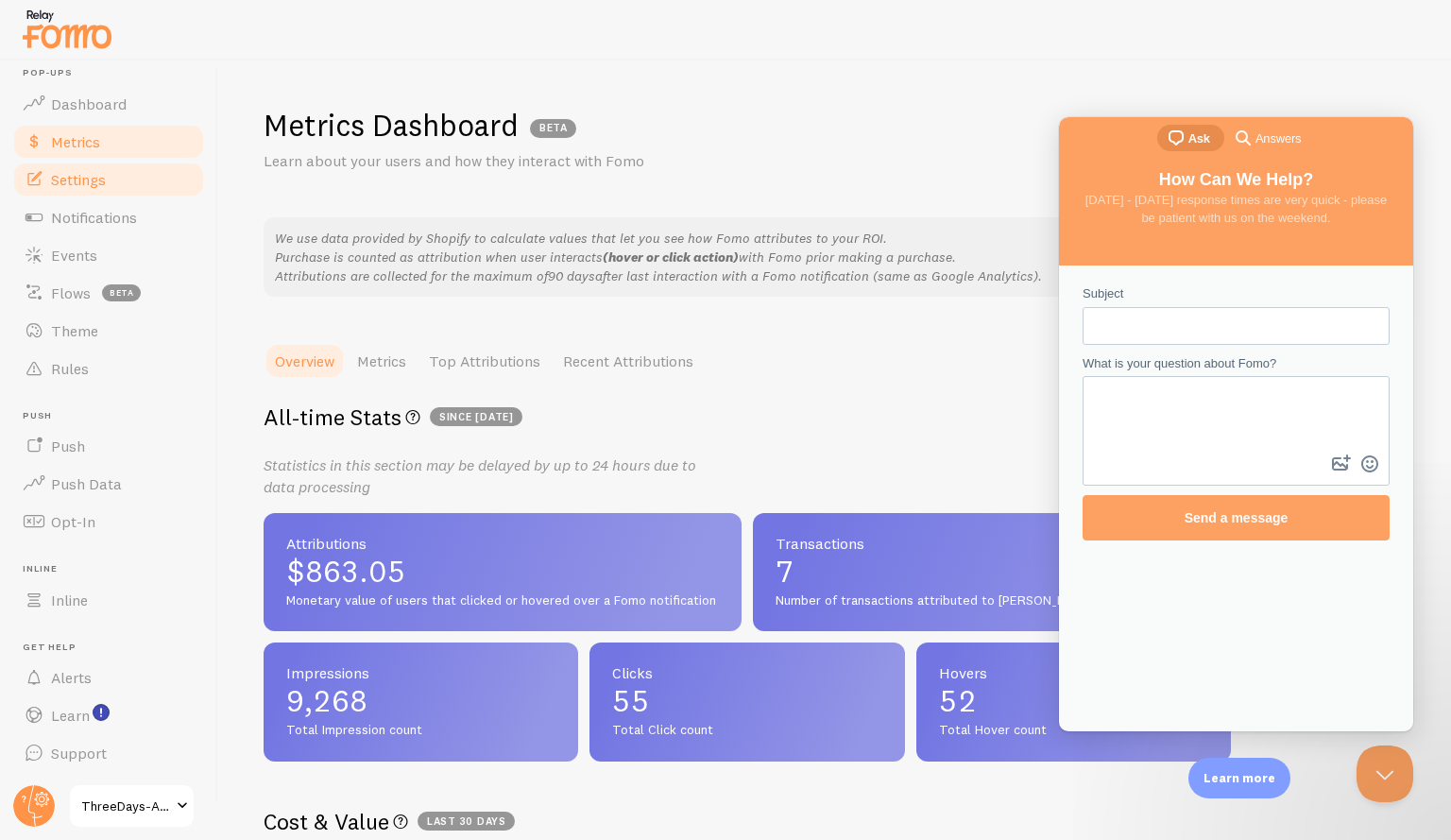
click at [86, 180] on span "Settings" at bounding box center [77, 180] width 54 height 19
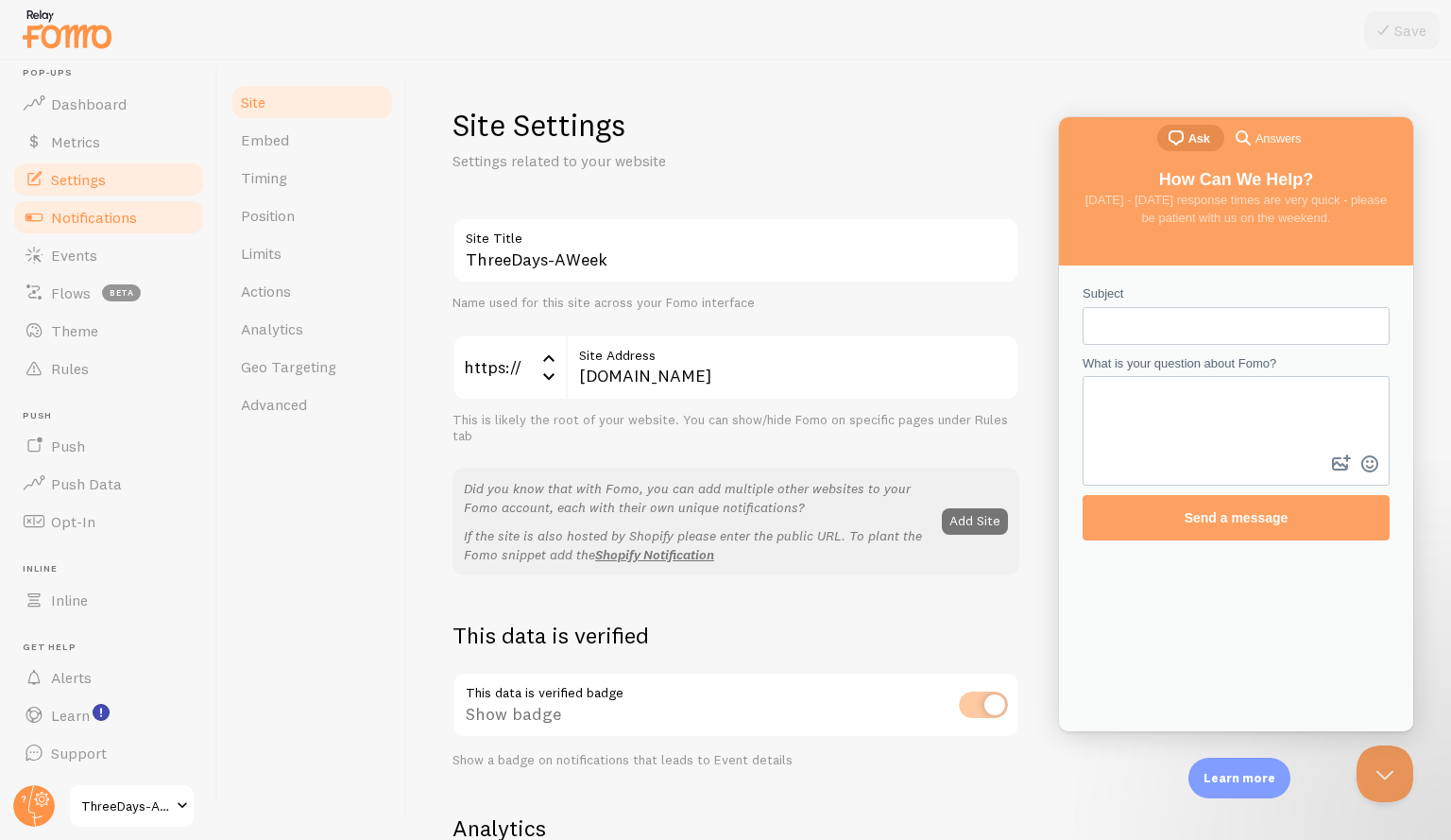
click at [87, 220] on span "Notifications" at bounding box center [94, 217] width 86 height 19
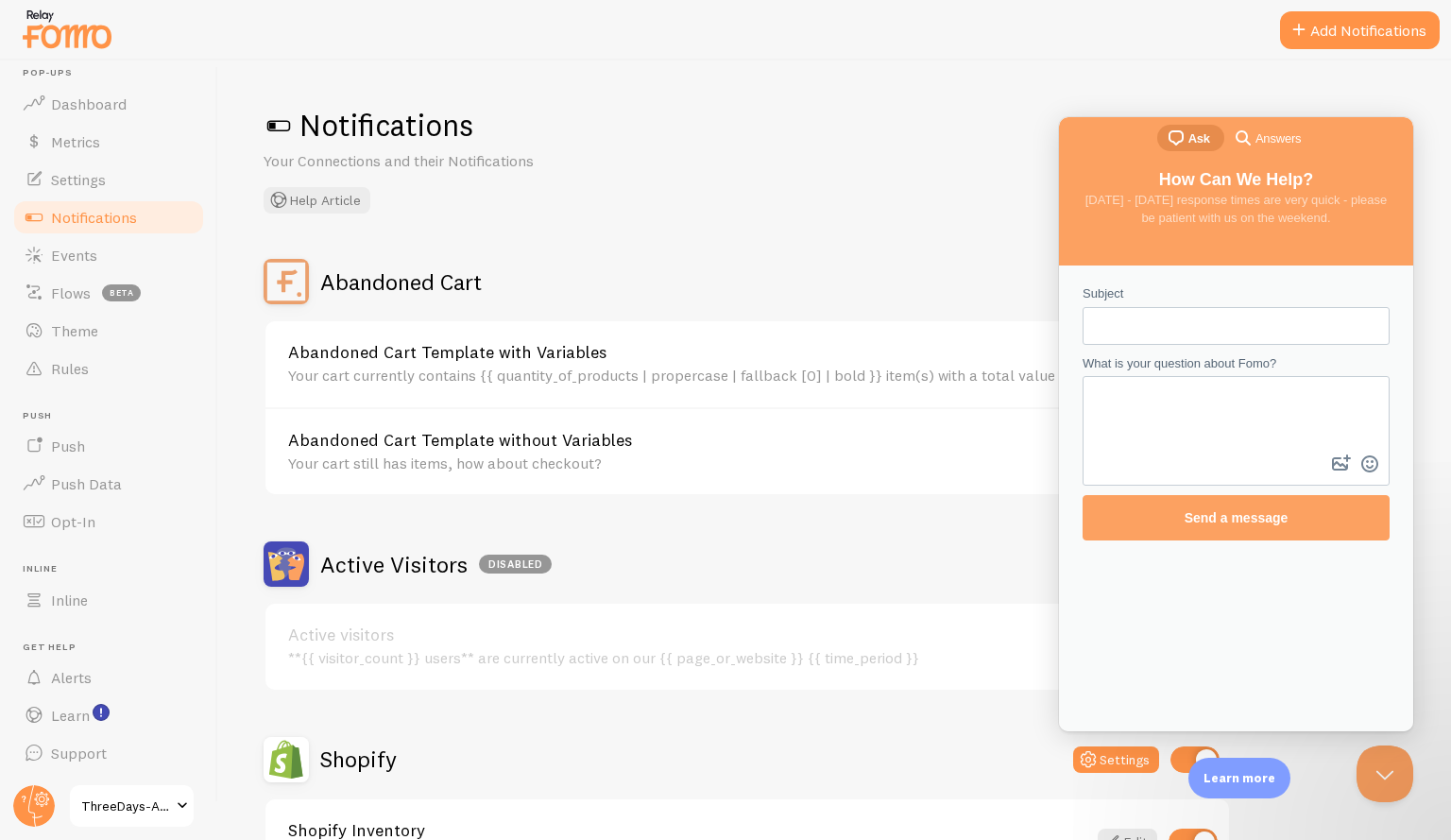
click at [145, 804] on span "ThreeDays-AWeek" at bounding box center [126, 806] width 90 height 23
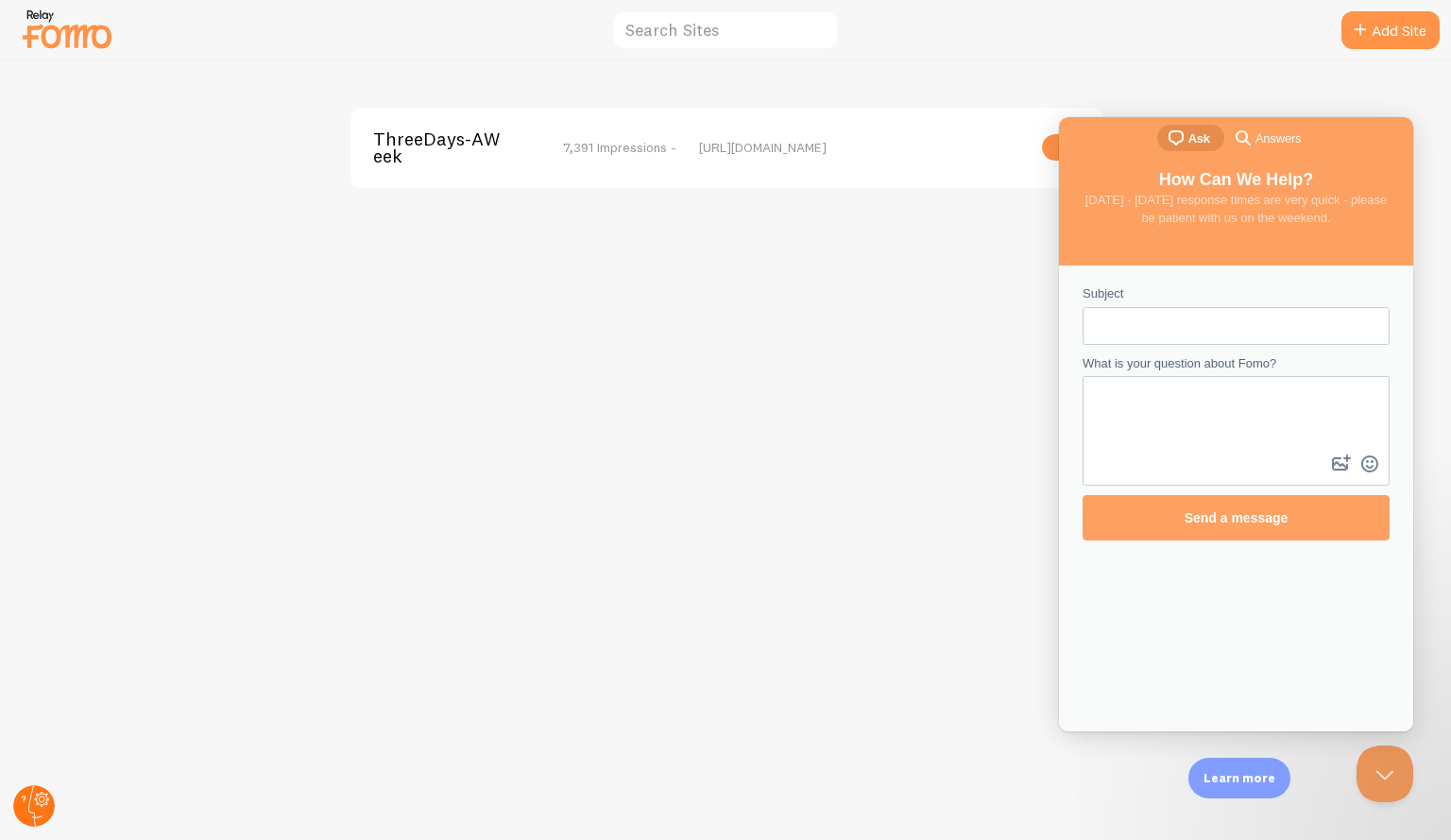
click at [19, 821] on icon at bounding box center [33, 805] width 45 height 45
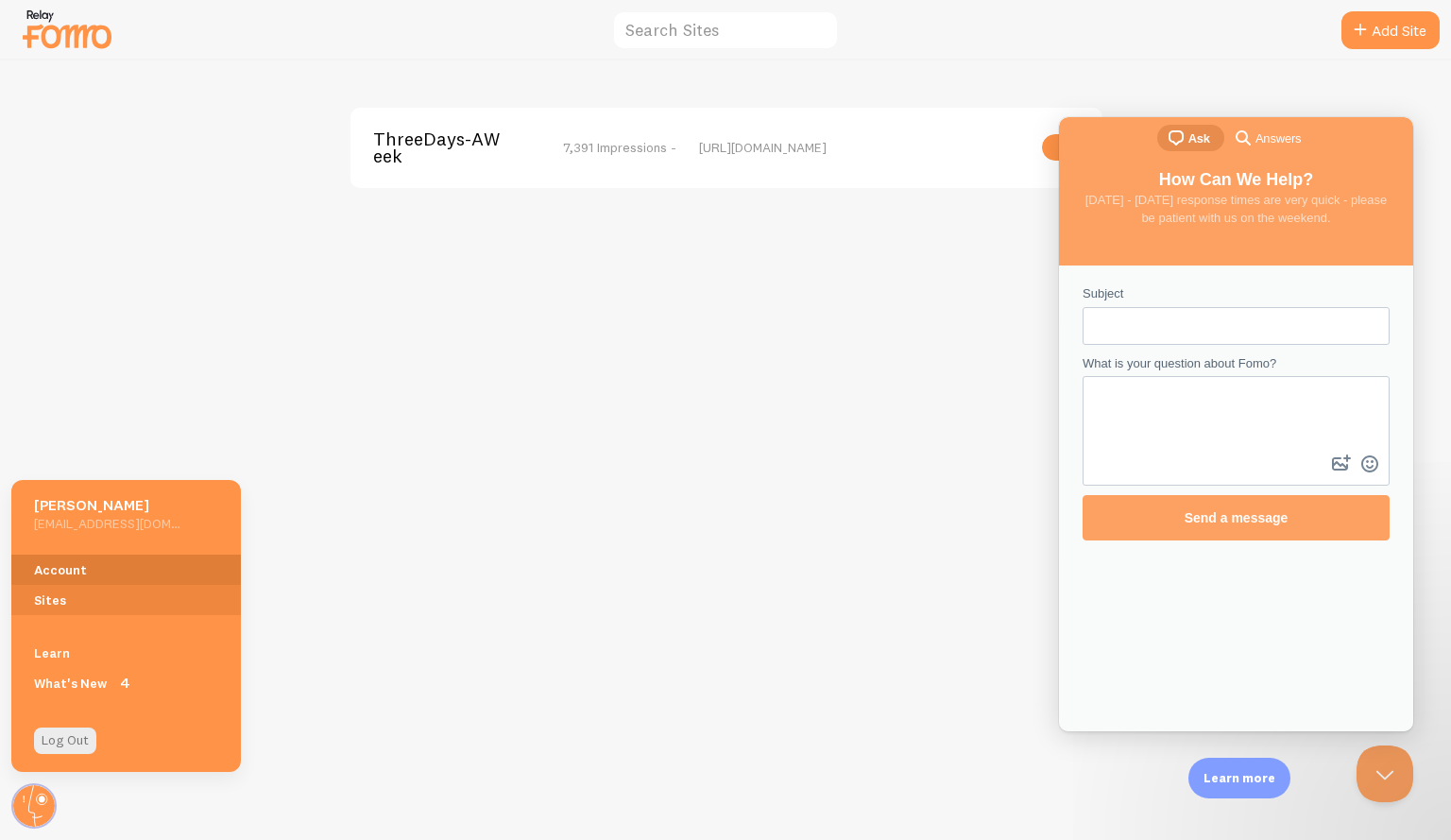
click at [85, 555] on link "Account" at bounding box center [126, 570] width 229 height 31
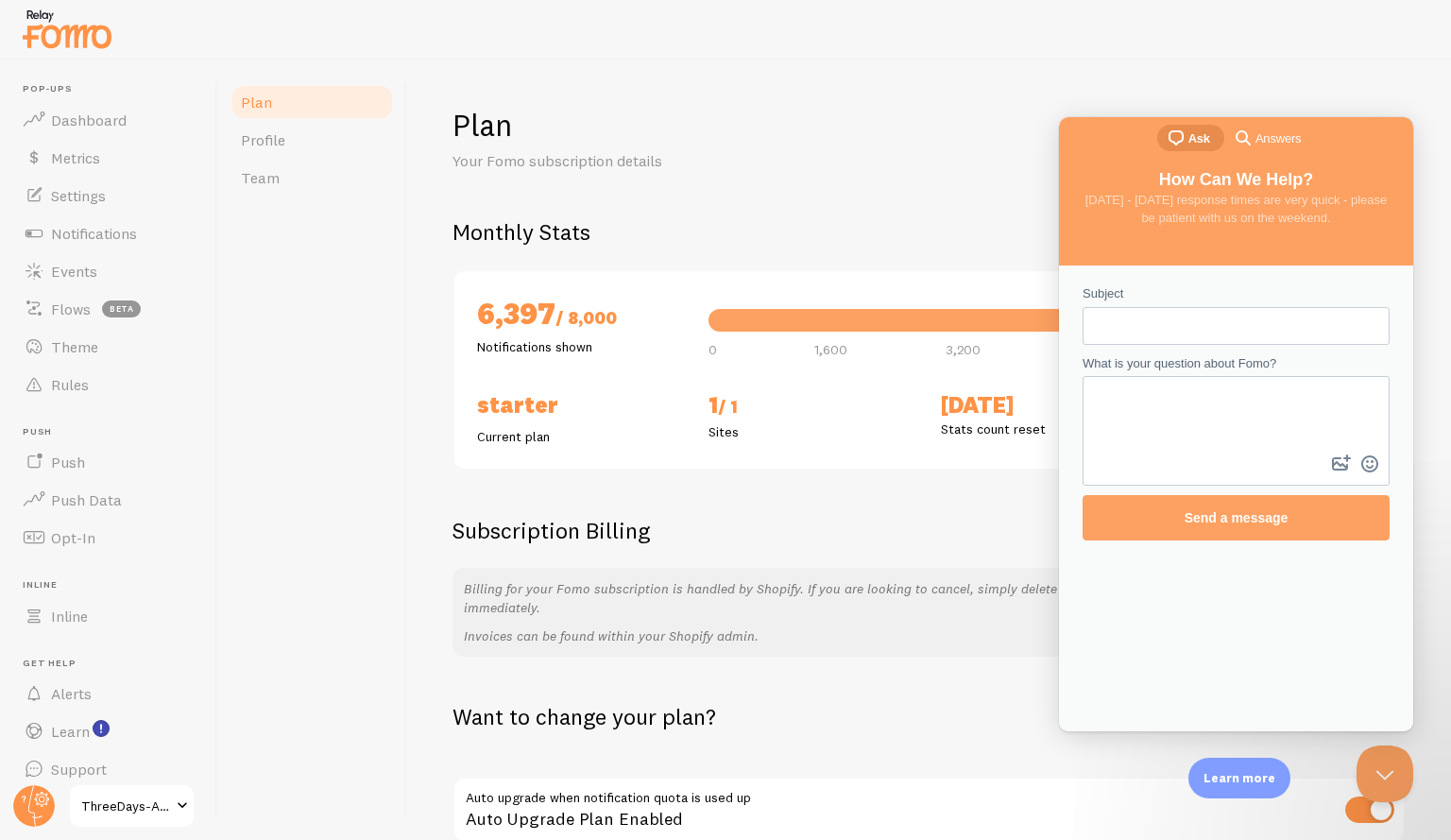
click at [918, 91] on div "Plan Your Fomo subscription details Monthly Stats 6,397 / 8,000 Notifications s…" at bounding box center [929, 449] width 1044 height 779
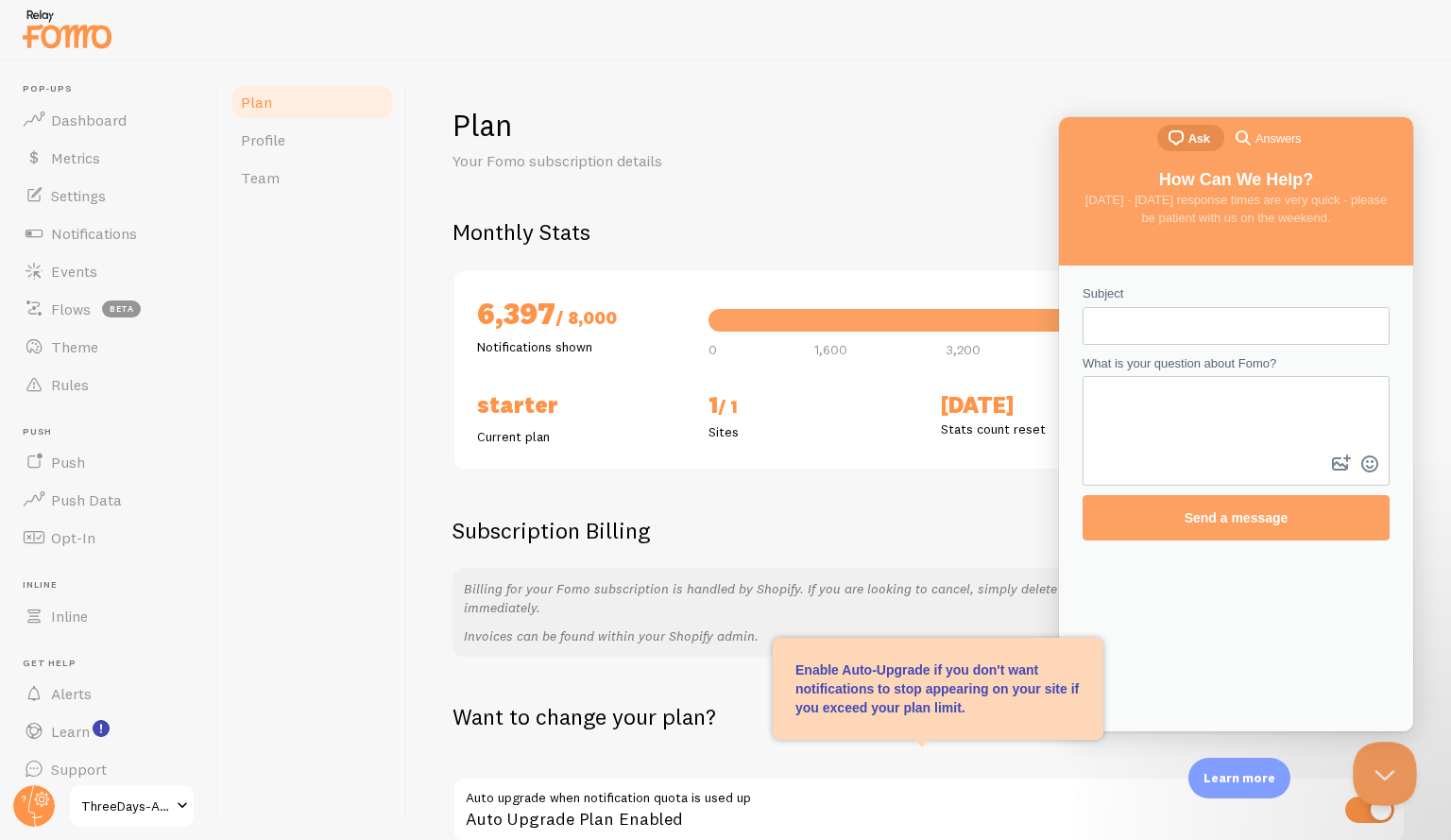
click at [1377, 774] on button "Close Beacon popover" at bounding box center [1380, 769] width 56 height 56
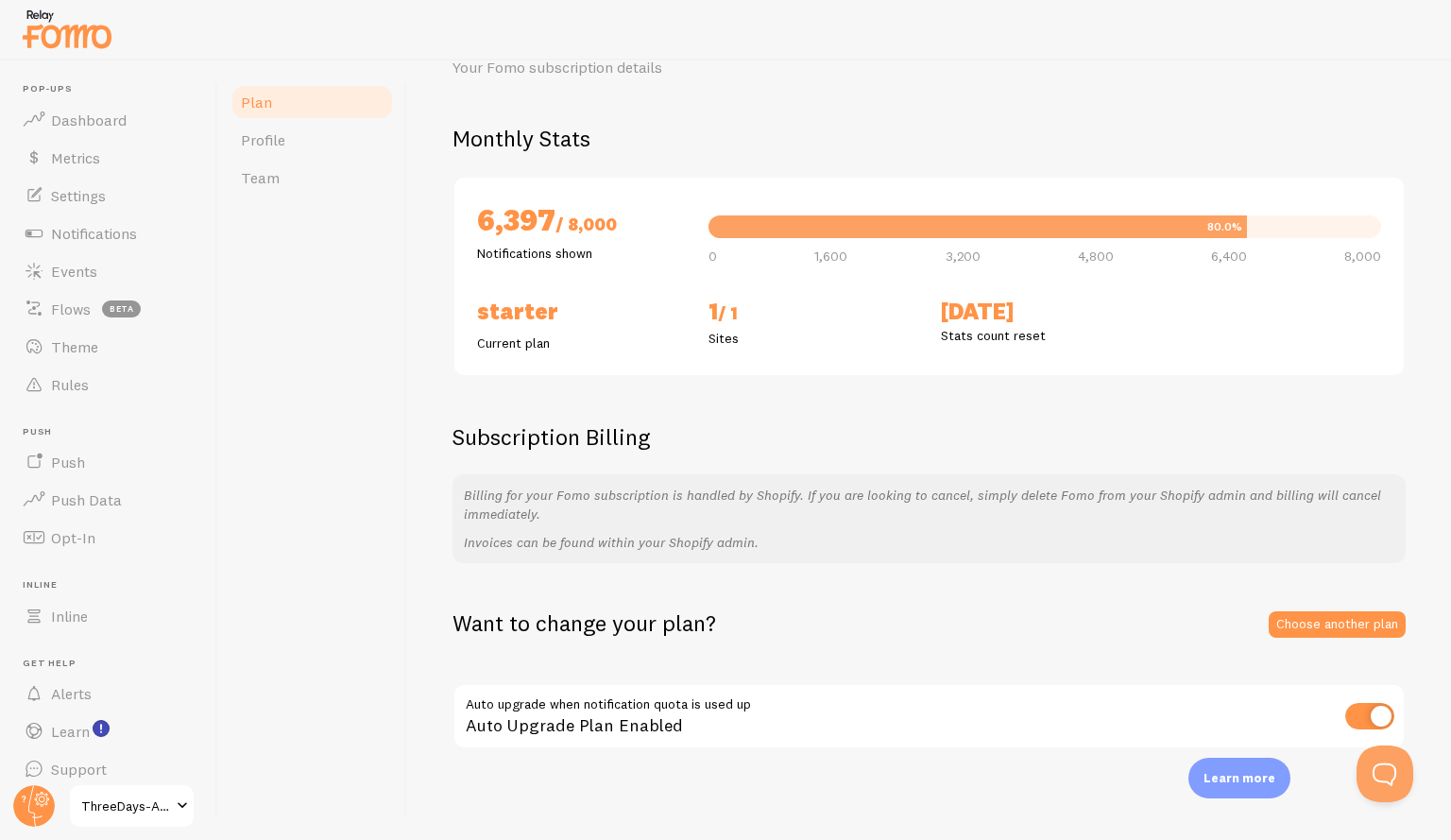
scroll to position [96, 0]
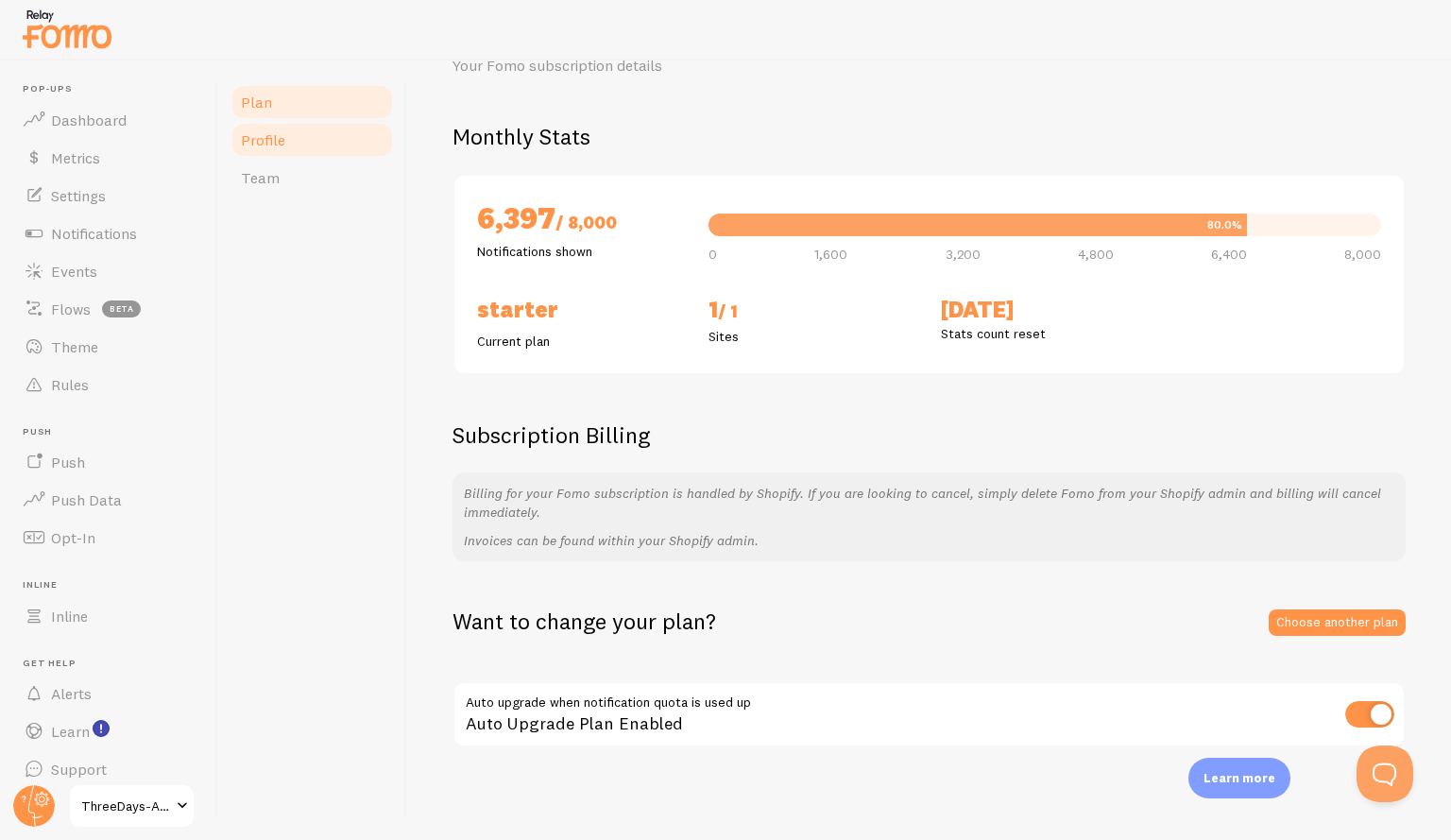
click at [258, 149] on link "Profile" at bounding box center [312, 140] width 165 height 38
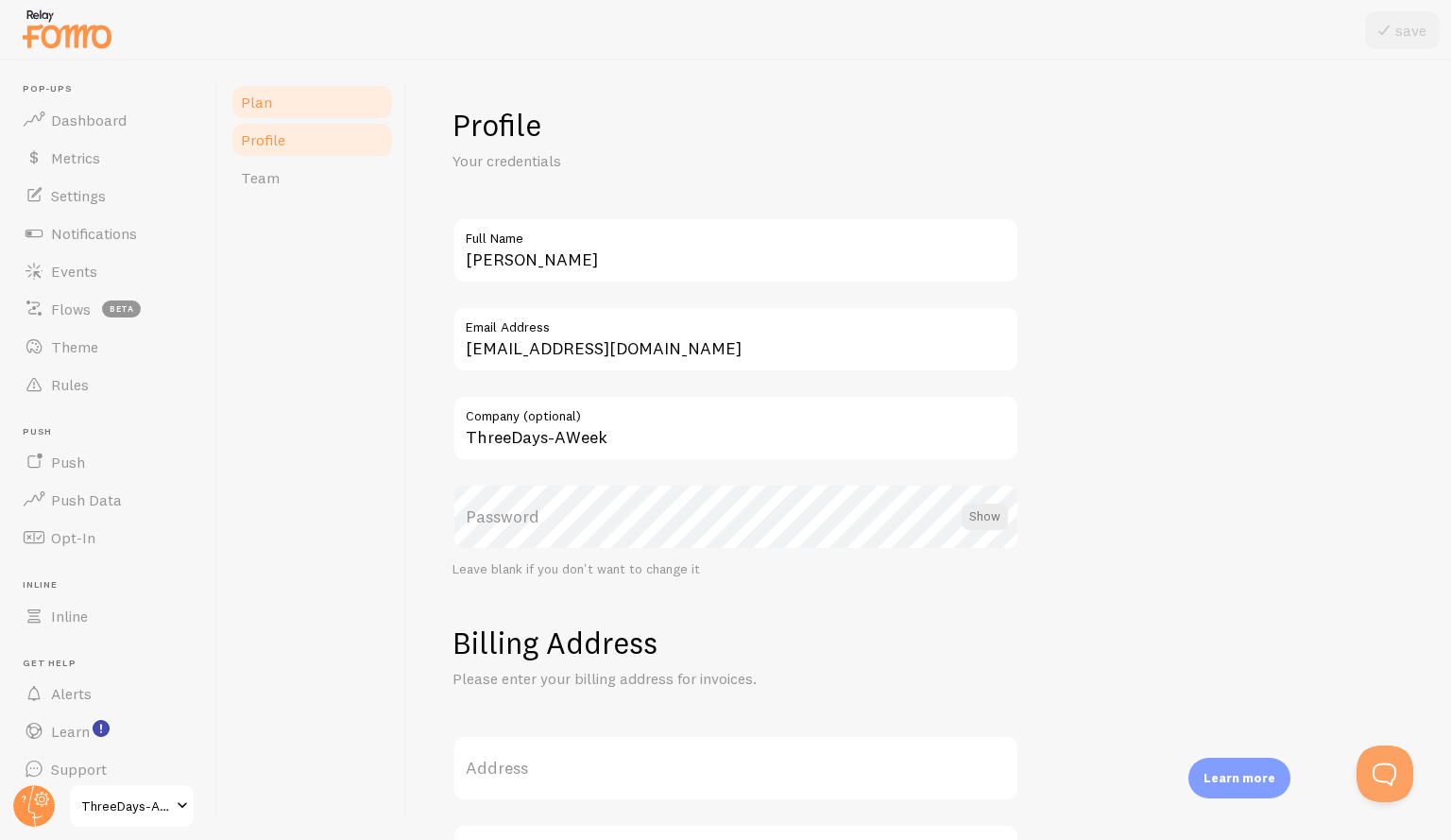
click at [282, 116] on link "Plan" at bounding box center [312, 102] width 165 height 38
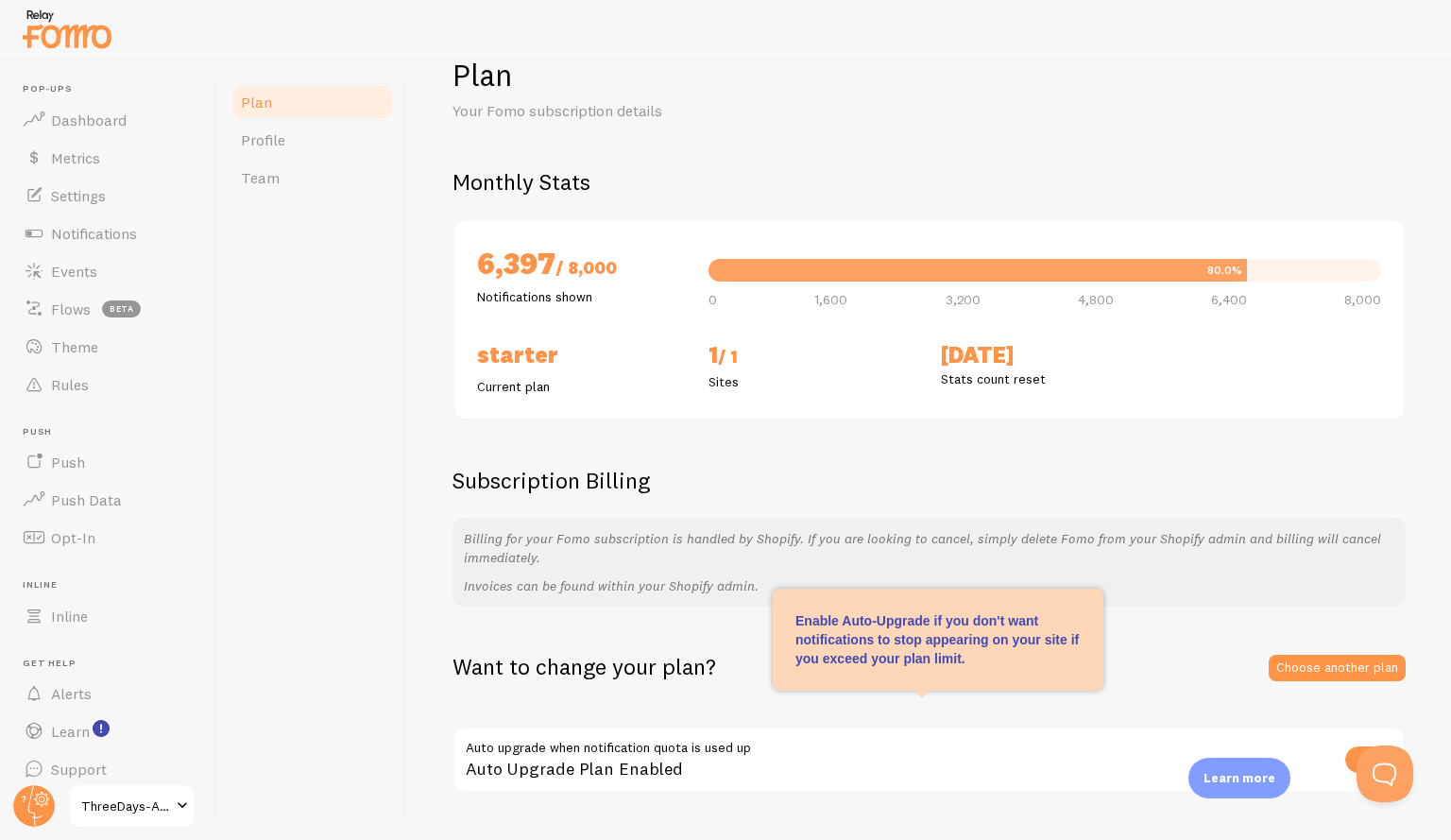
scroll to position [96, 0]
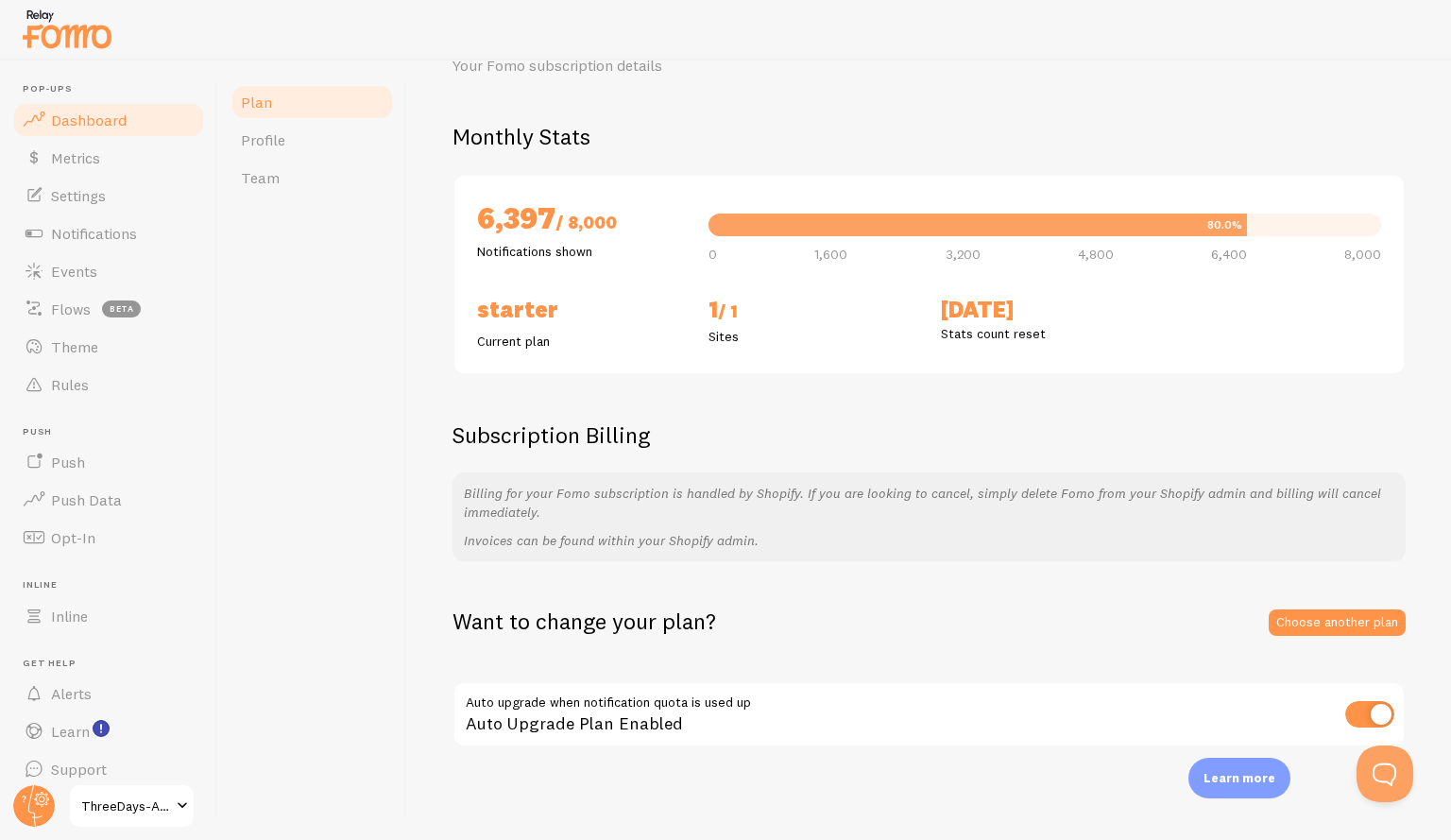
click at [87, 122] on span "Dashboard" at bounding box center [88, 120] width 76 height 19
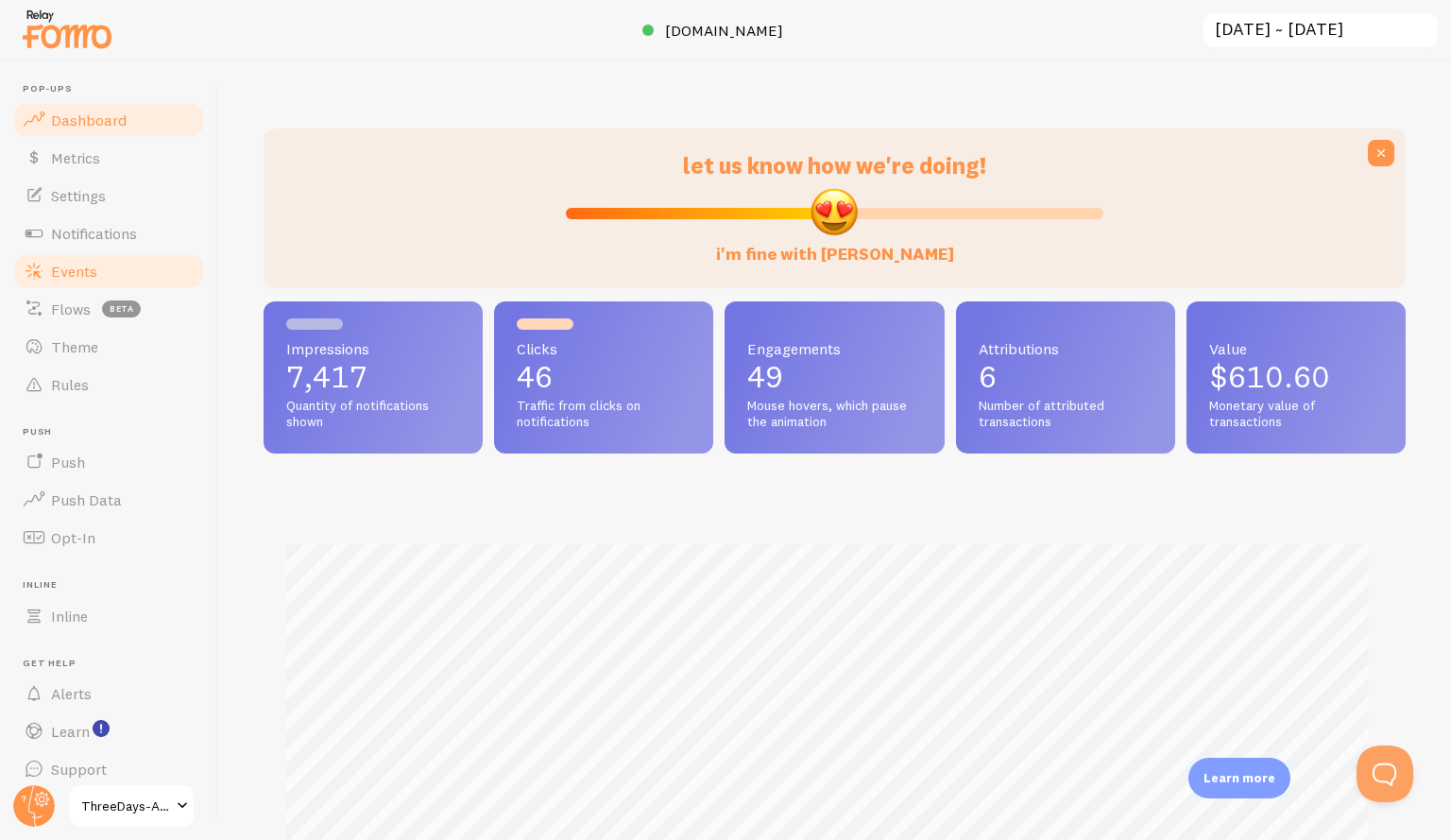
scroll to position [496, 1128]
